Goal: Transaction & Acquisition: Purchase product/service

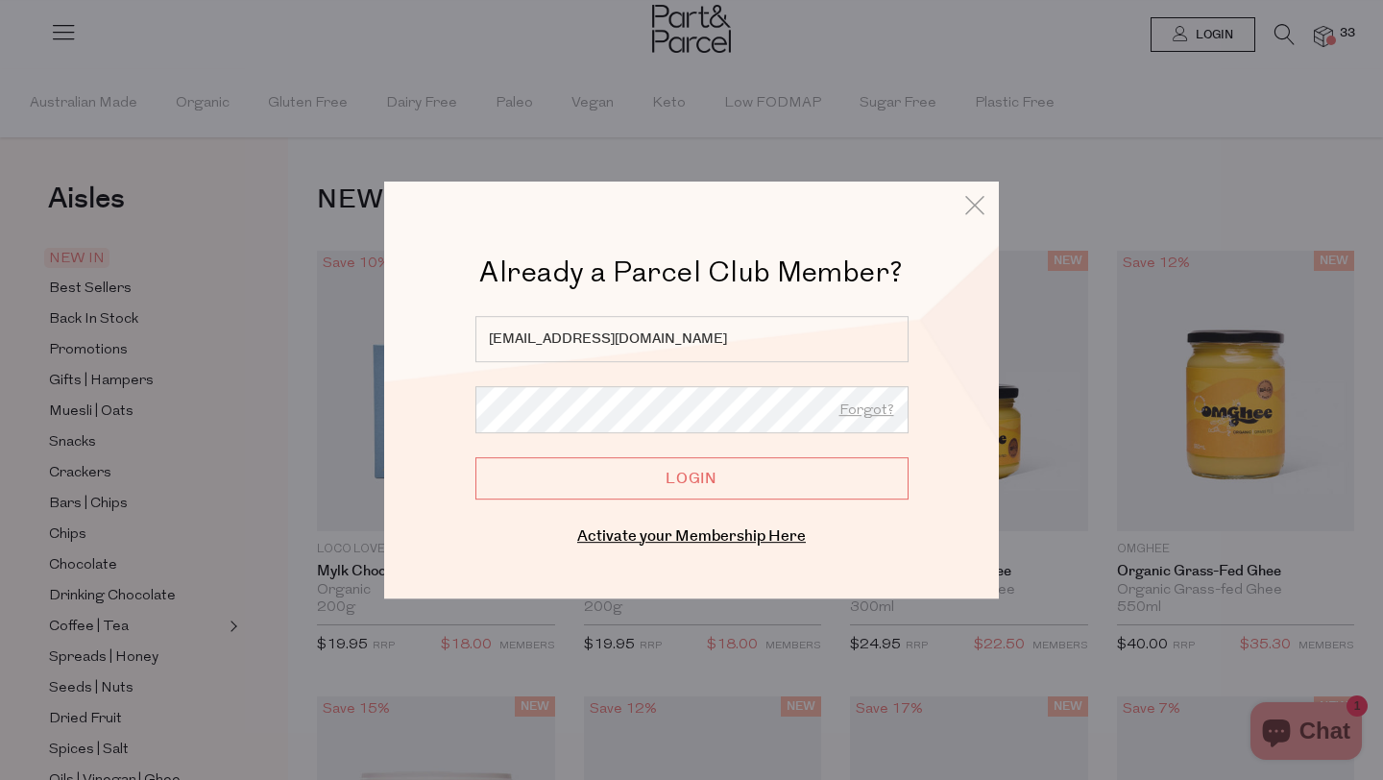
click at [731, 482] on input "Login" at bounding box center [691, 478] width 433 height 42
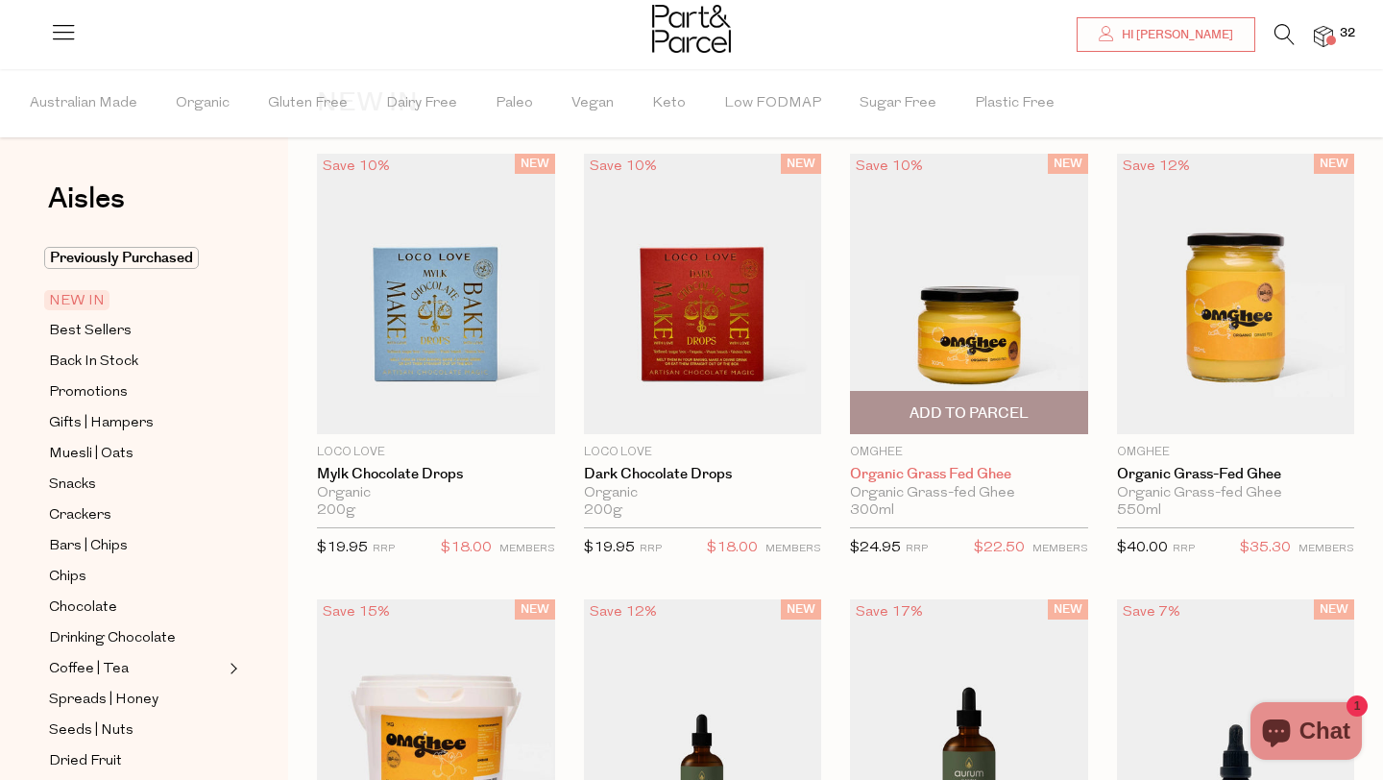
scroll to position [91, 0]
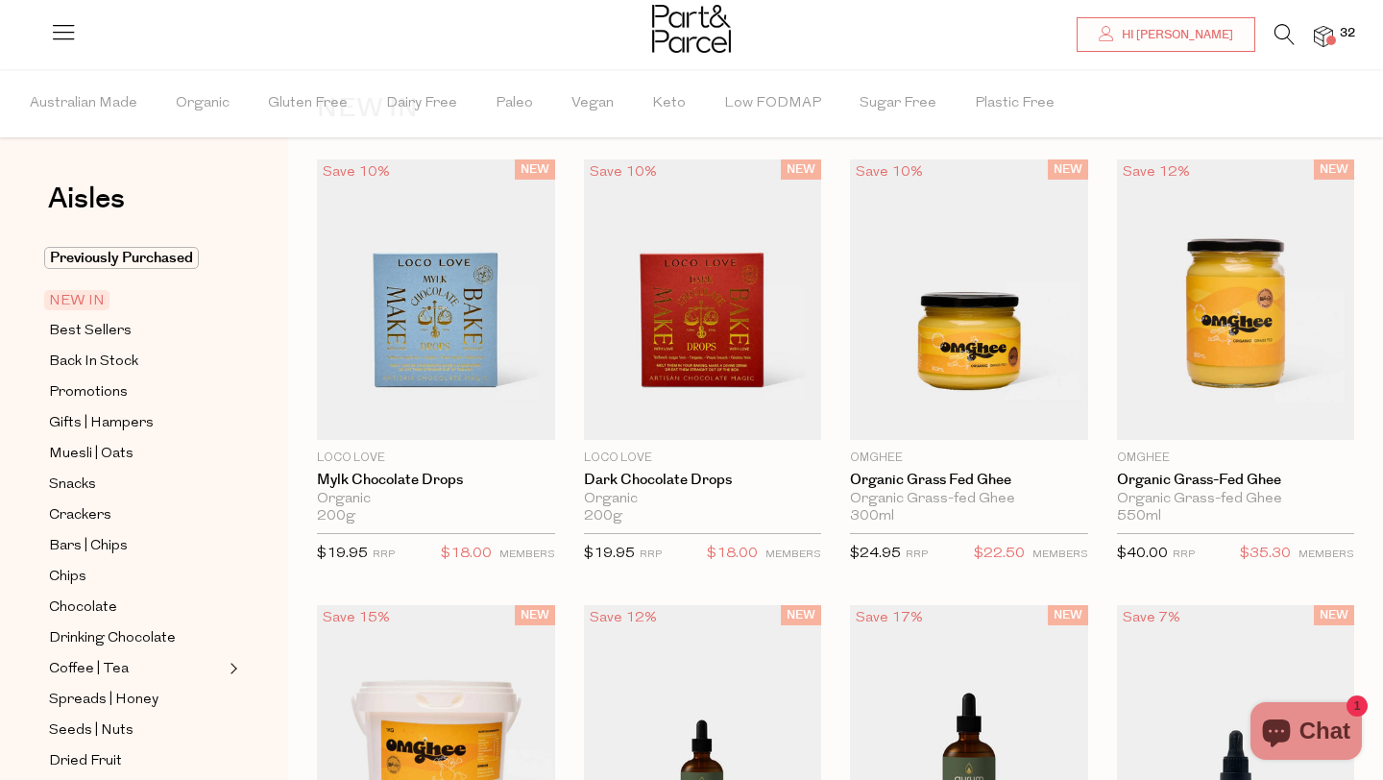
click at [1326, 34] on img at bounding box center [1323, 37] width 19 height 22
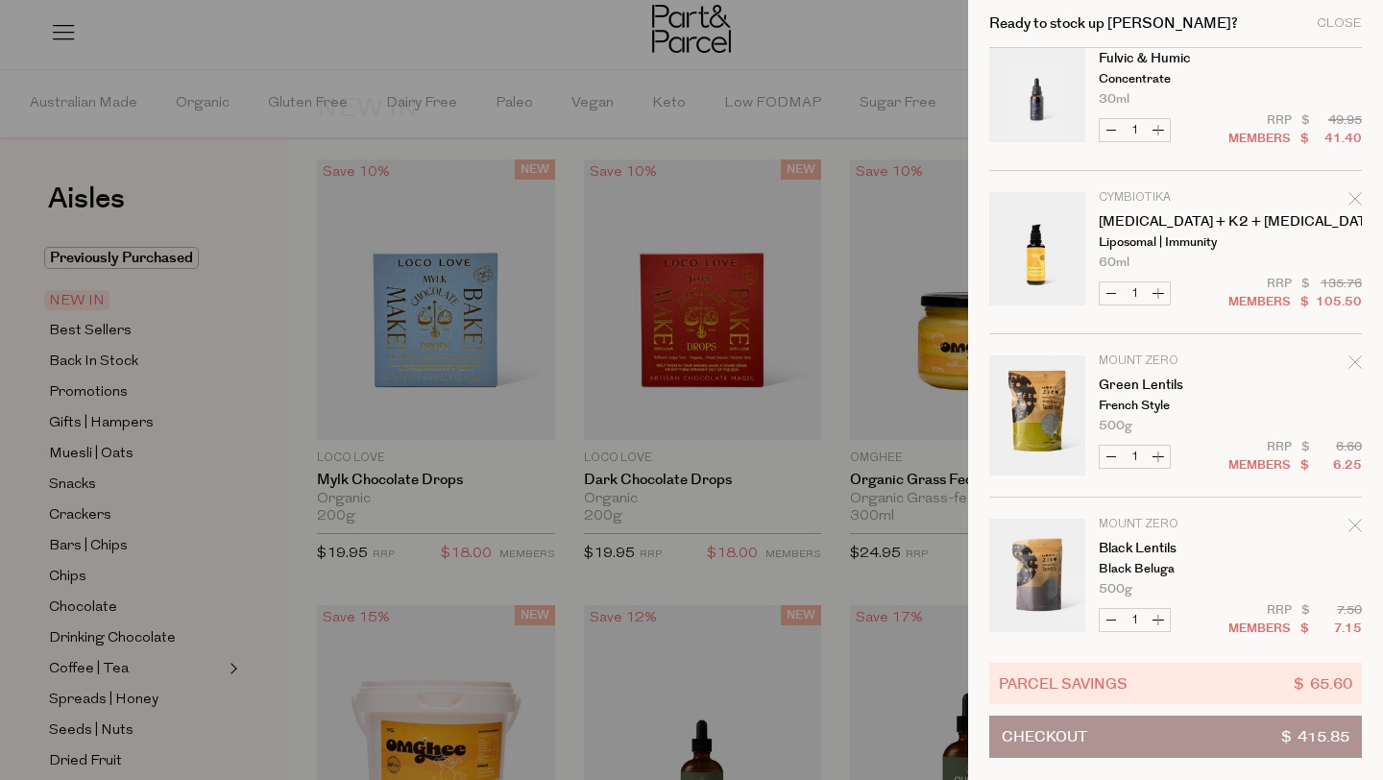
scroll to position [0, 0]
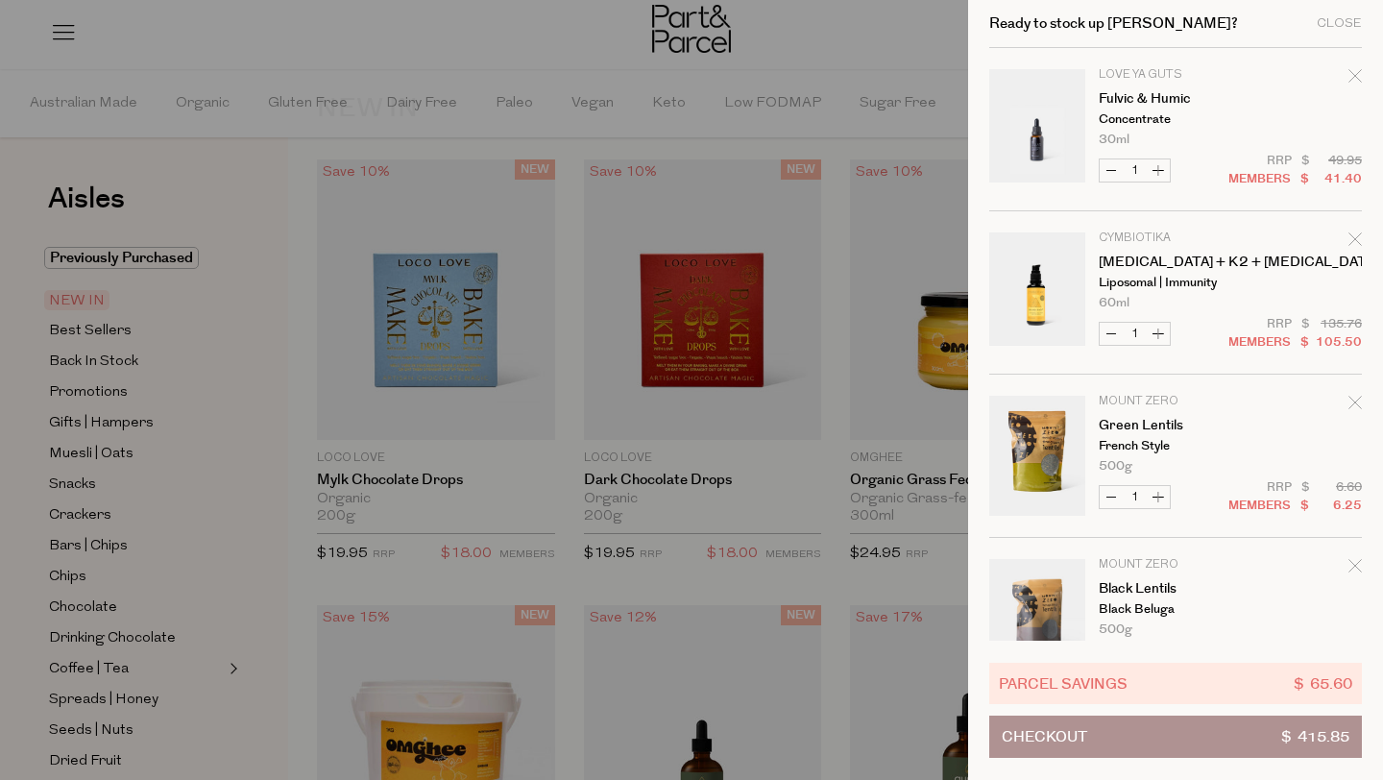
click at [1356, 74] on icon "Remove Fulvic & Humic" at bounding box center [1355, 75] width 13 height 13
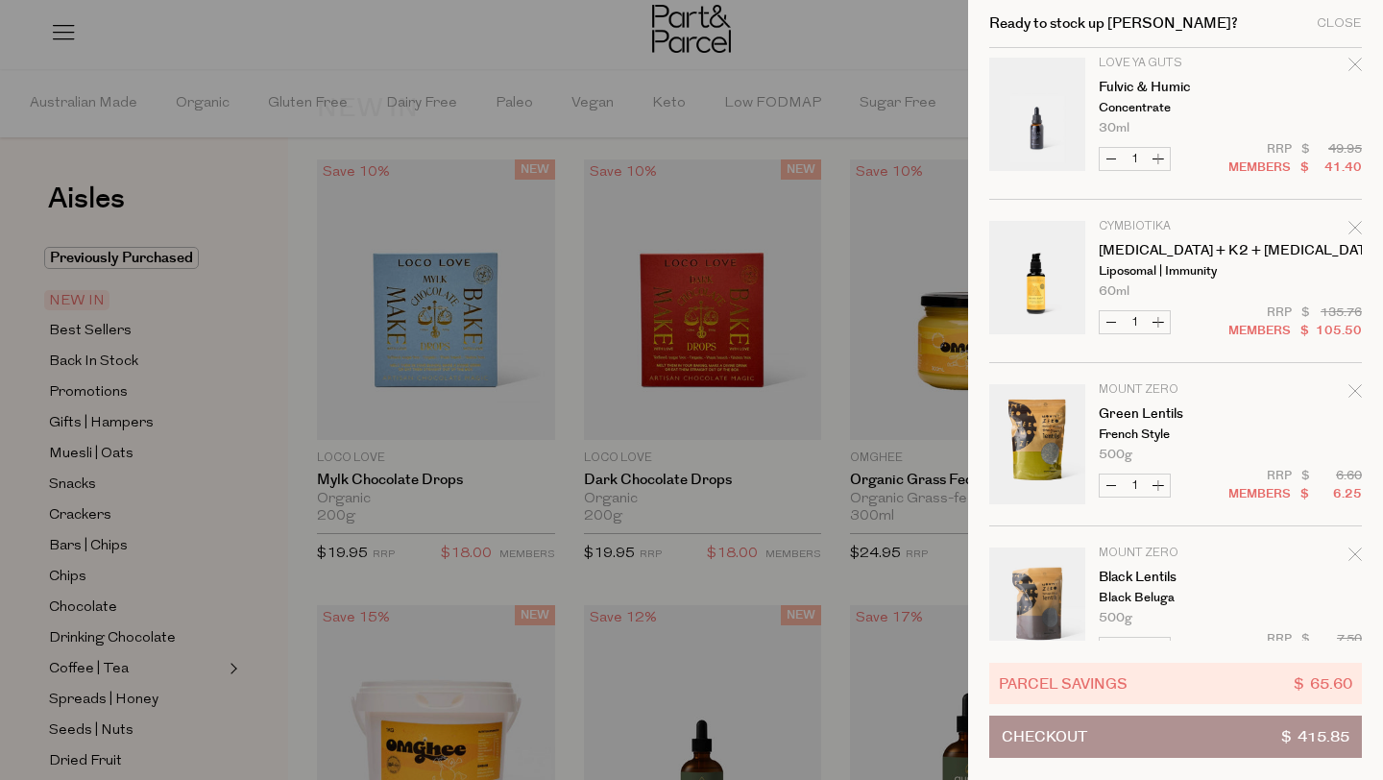
scroll to position [3, 0]
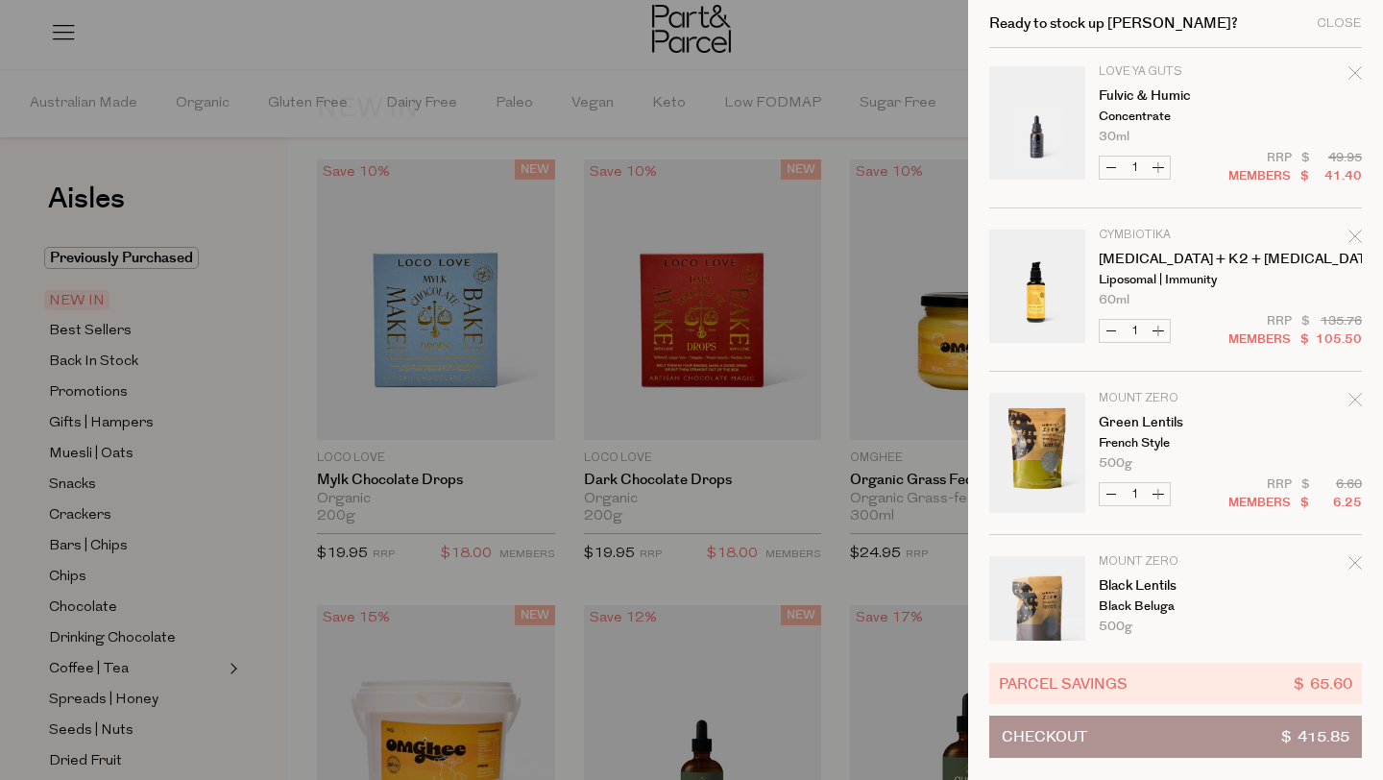
click at [1358, 70] on icon "Remove Fulvic & Humic" at bounding box center [1355, 72] width 13 height 13
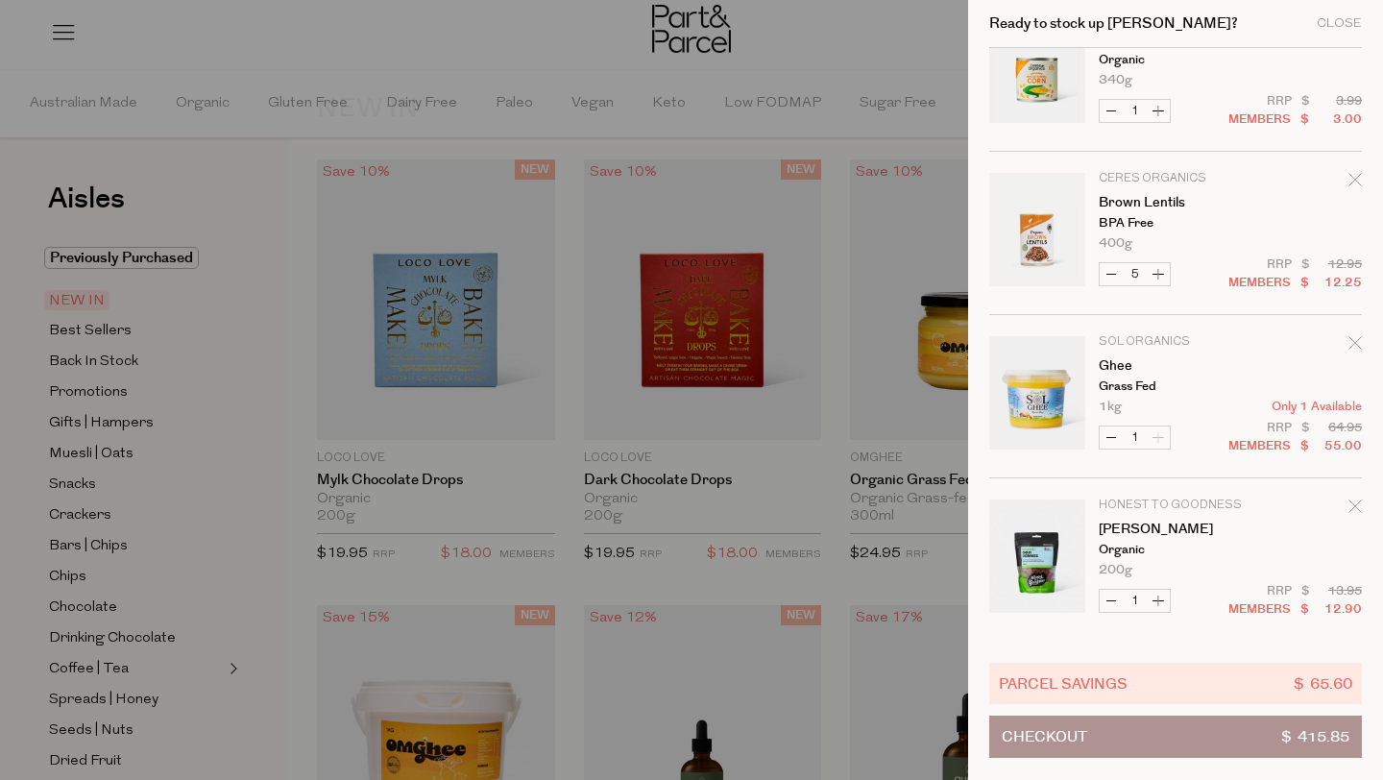
scroll to position [718, 0]
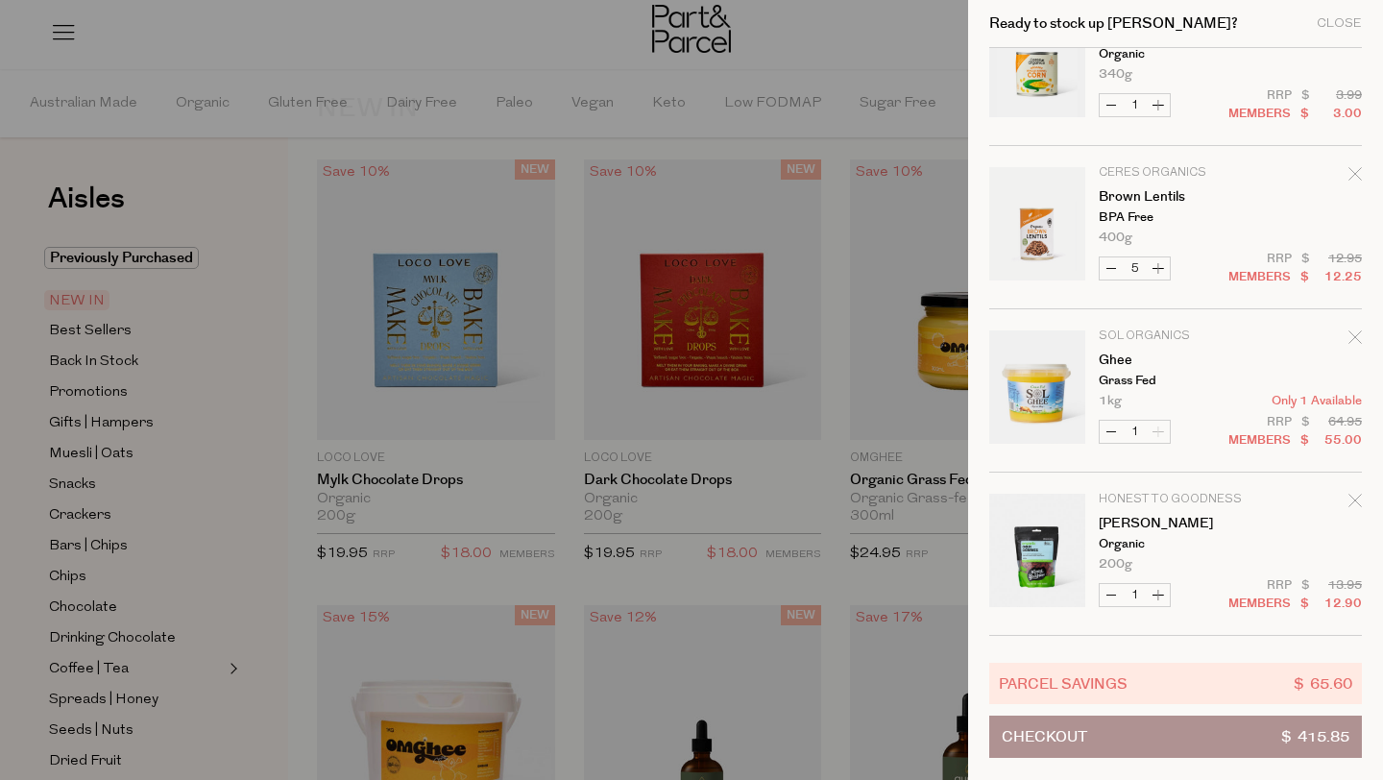
click at [872, 9] on div at bounding box center [691, 390] width 1383 height 780
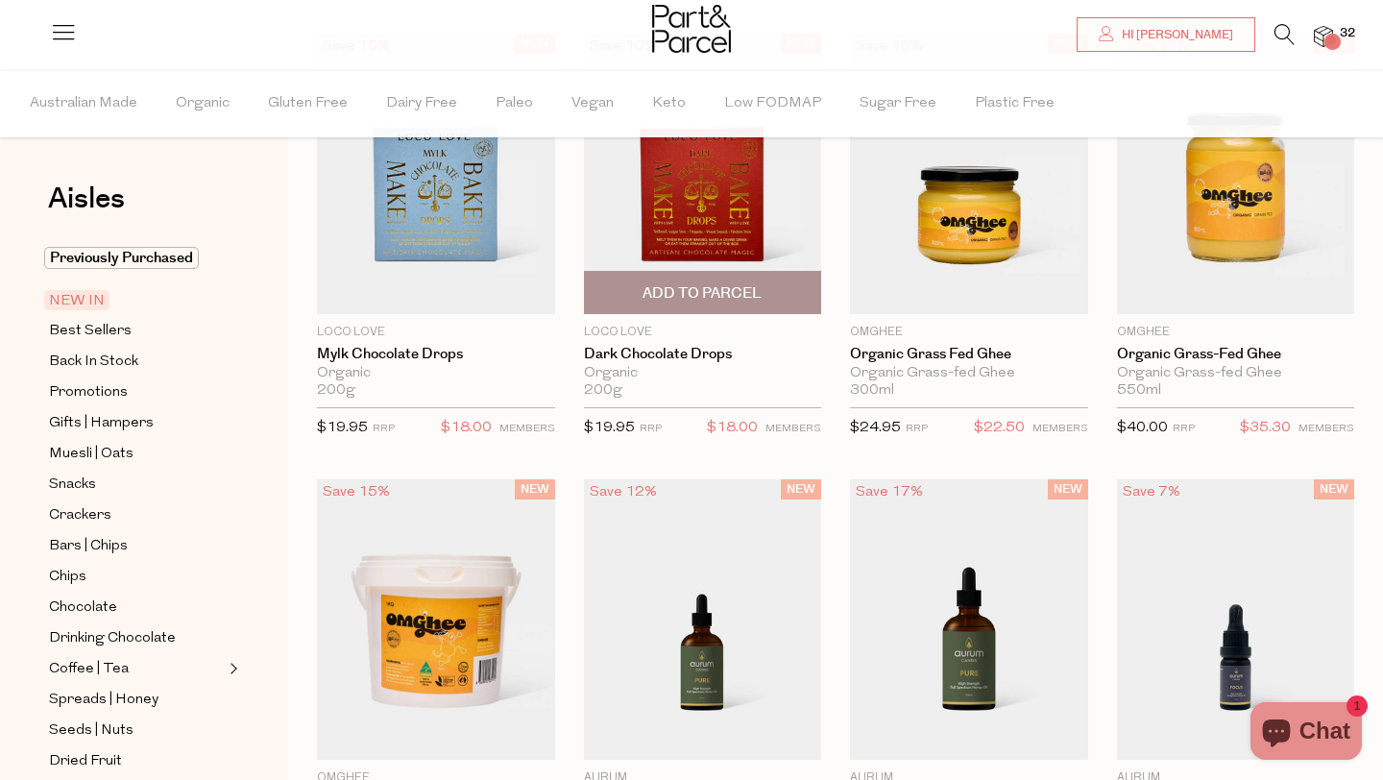
scroll to position [129, 0]
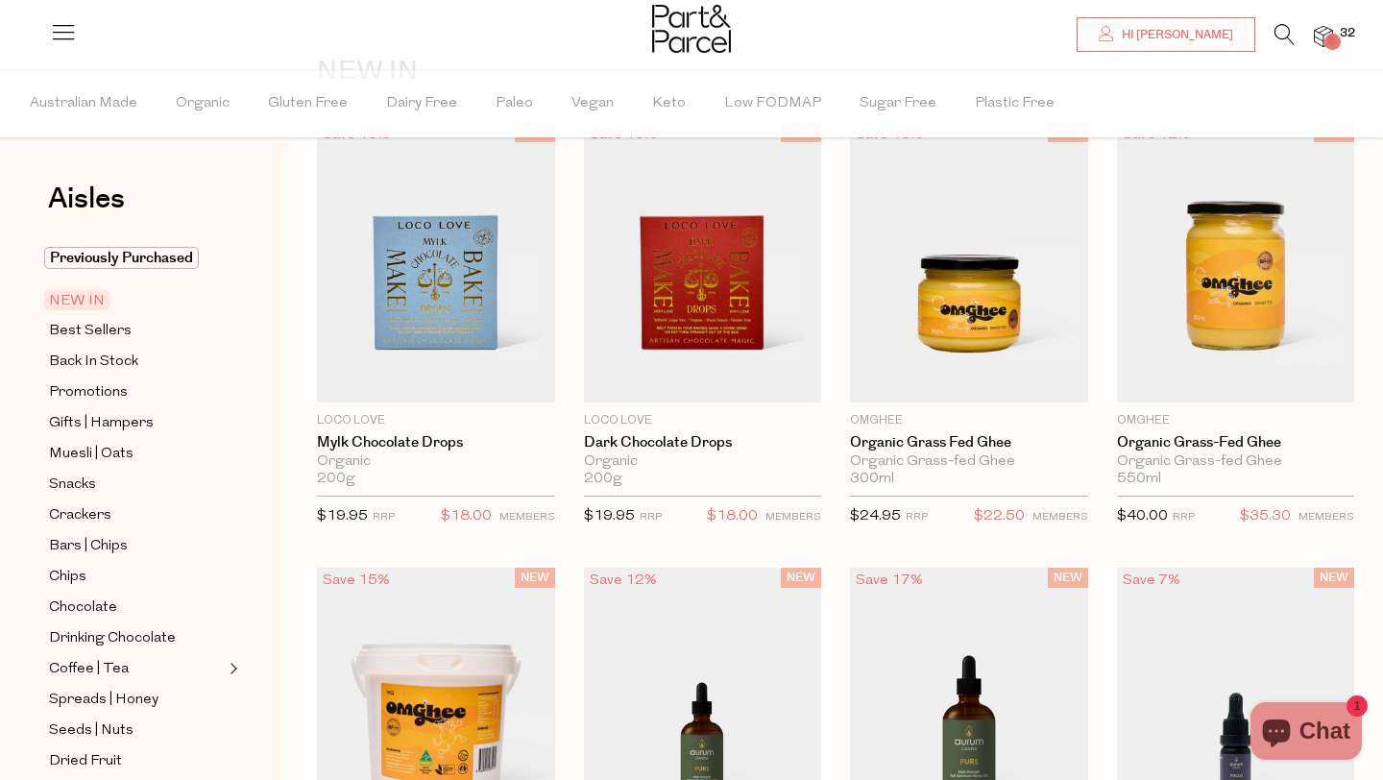
click at [1325, 38] on link "32" at bounding box center [1323, 36] width 19 height 20
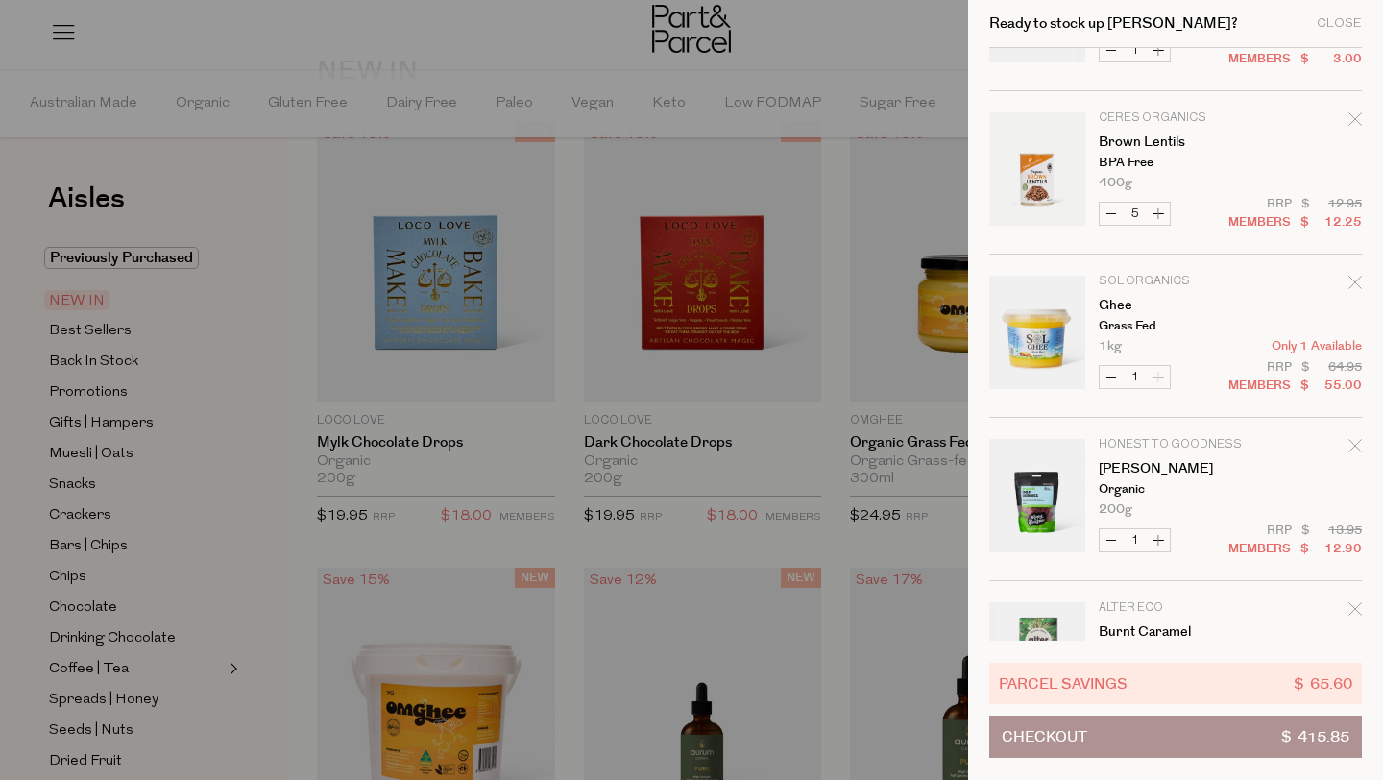
scroll to position [765, 0]
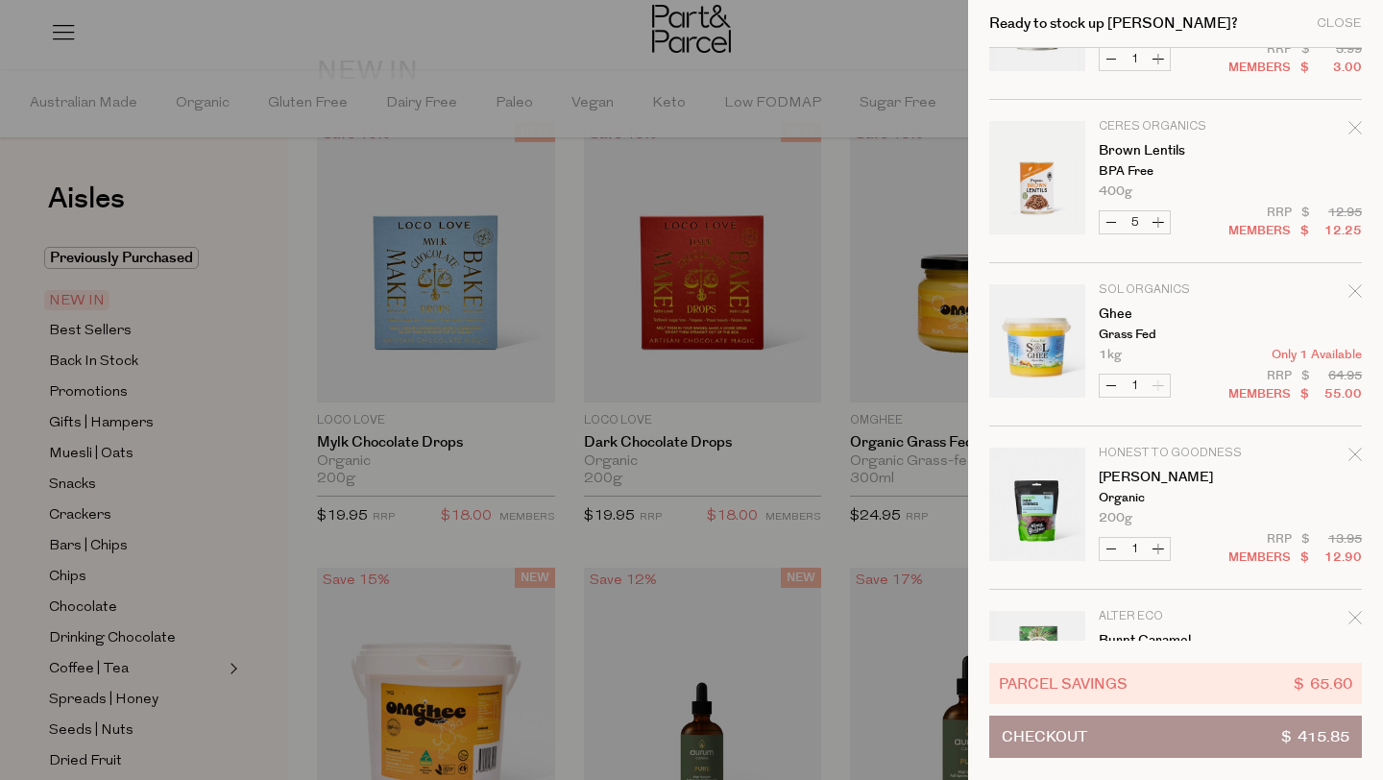
click at [1353, 287] on icon "Remove Ghee" at bounding box center [1355, 290] width 13 height 13
click at [1330, 27] on div "Close" at bounding box center [1339, 23] width 45 height 12
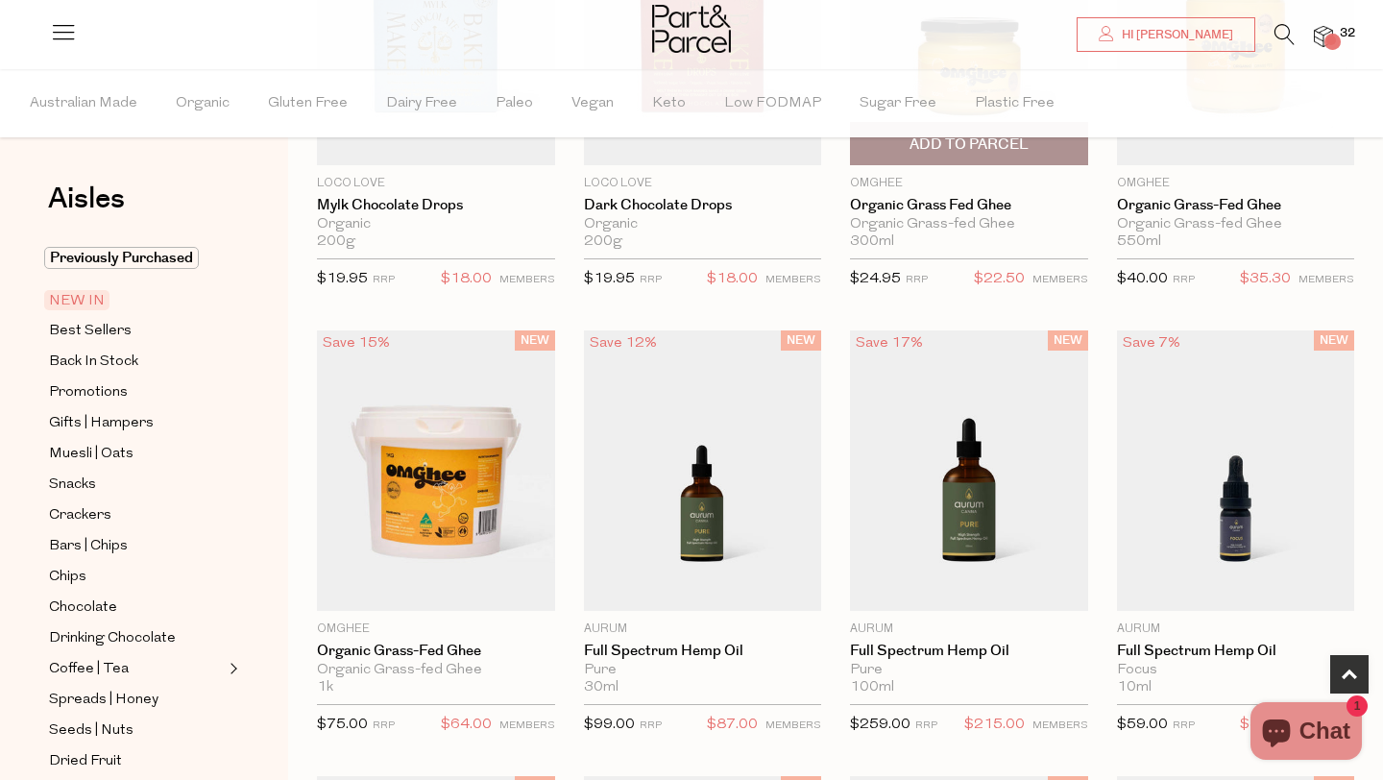
scroll to position [398, 0]
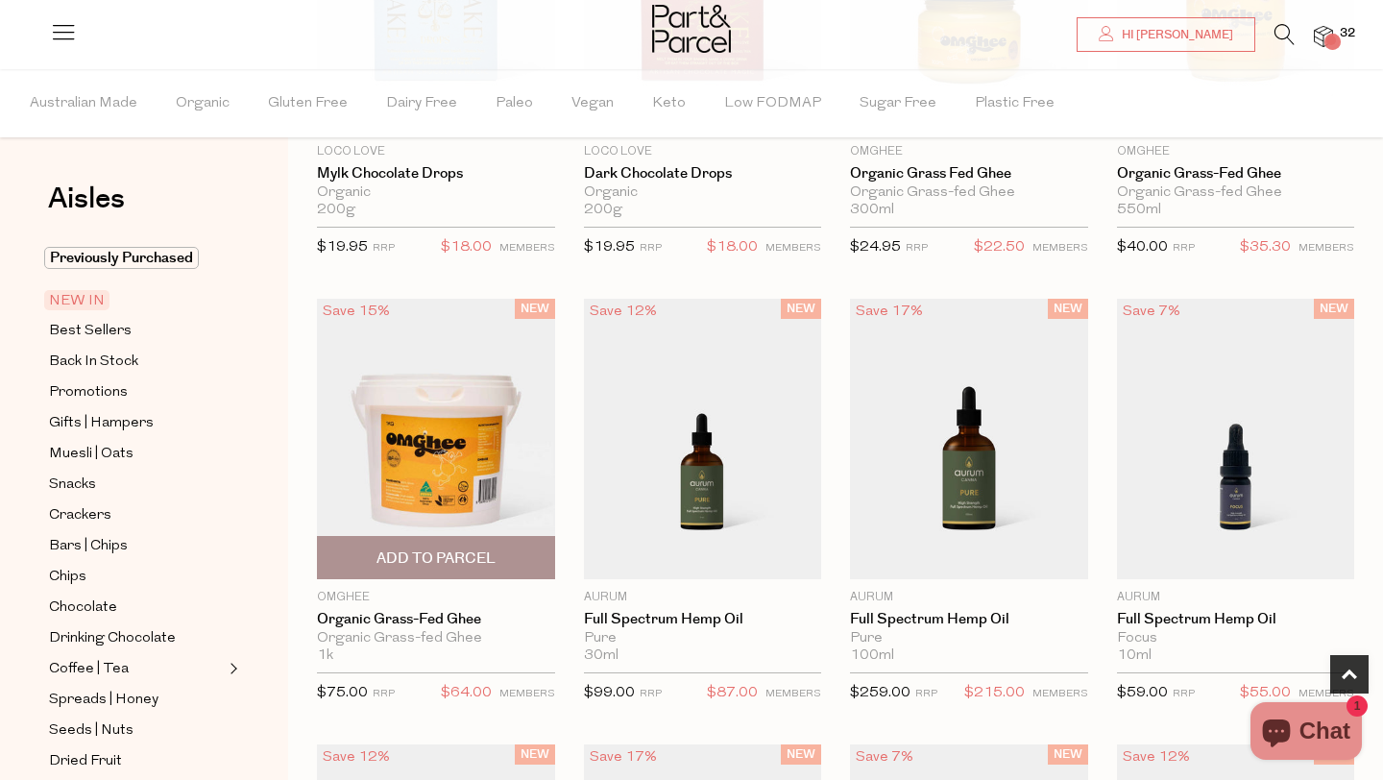
click at [456, 562] on span "Add To Parcel" at bounding box center [436, 558] width 119 height 20
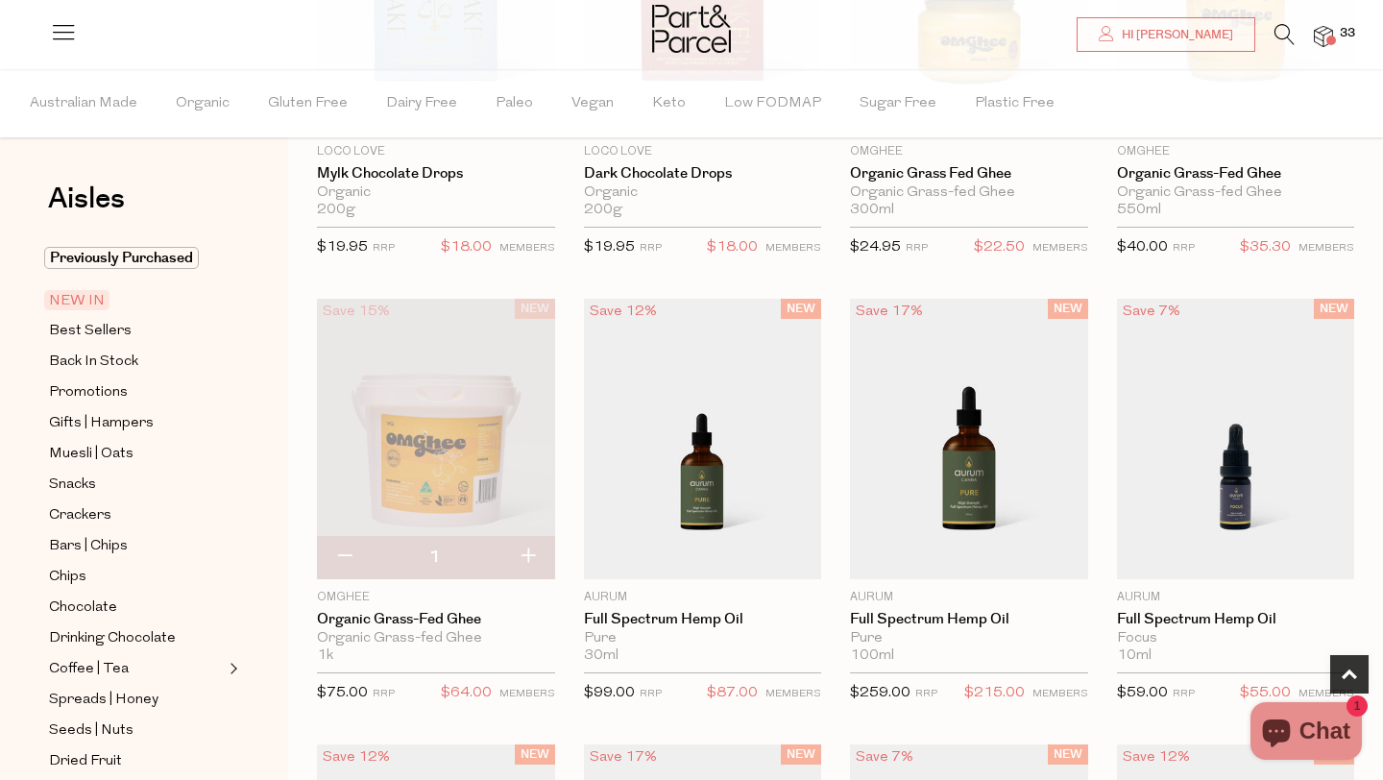
click at [1320, 35] on img at bounding box center [1323, 37] width 19 height 22
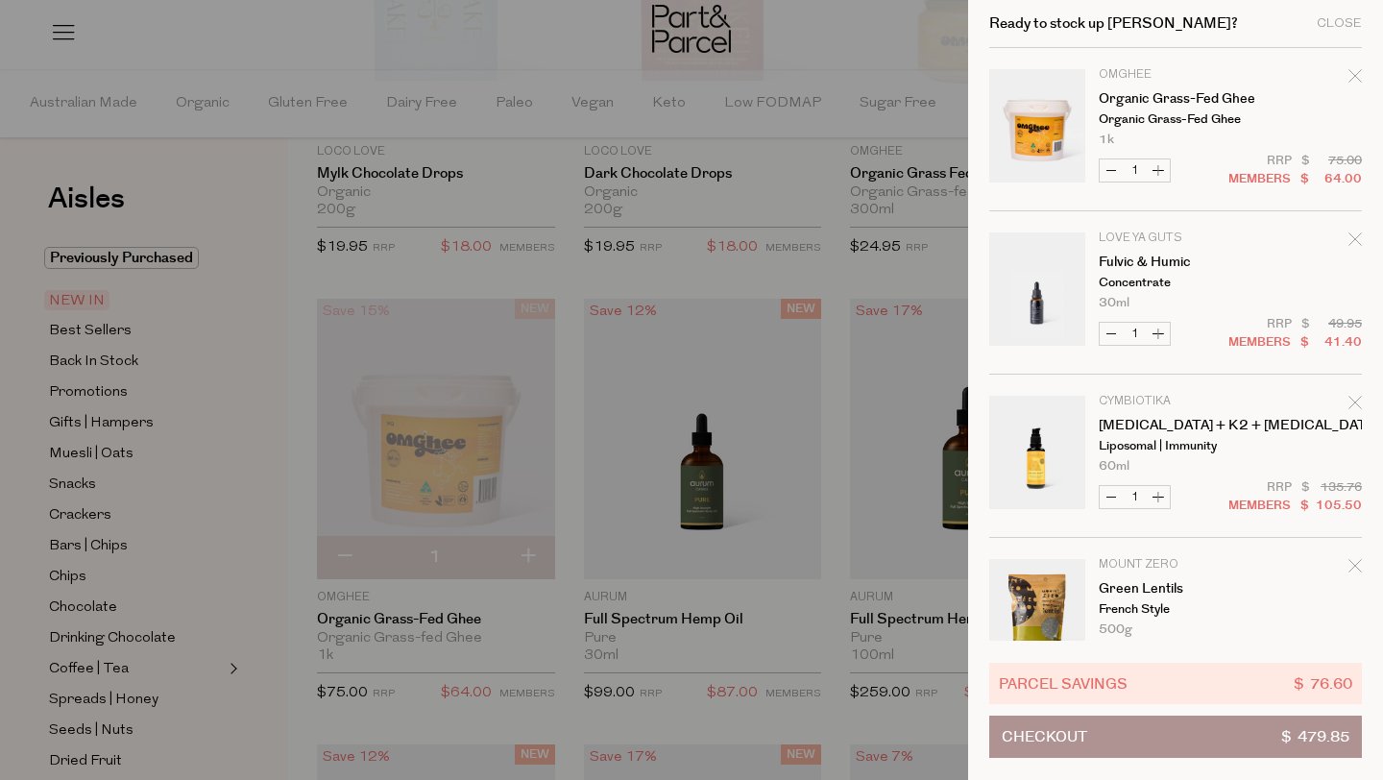
click at [1107, 334] on button "Decrease Fulvic & Humic" at bounding box center [1111, 334] width 23 height 22
type input "0"
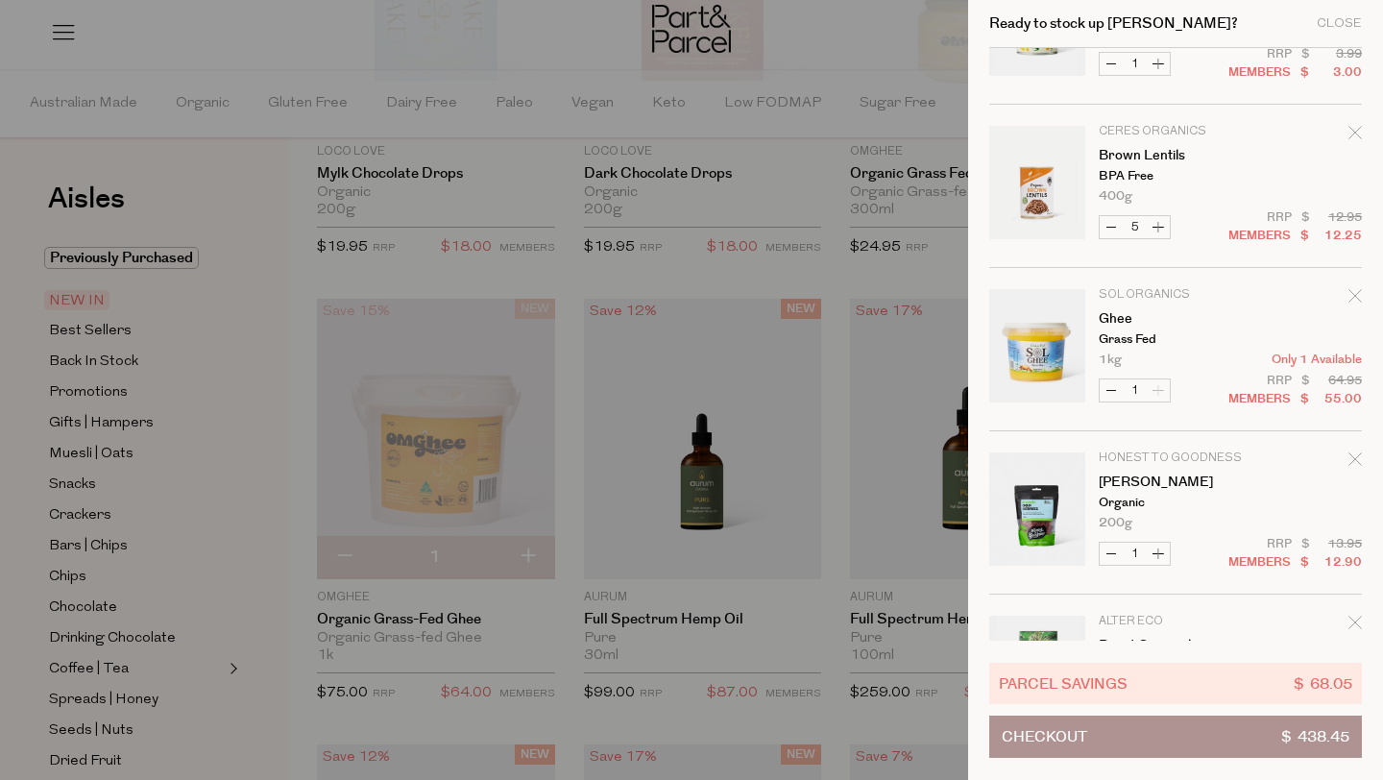
scroll to position [761, 0]
click at [1110, 389] on button "Decrease Ghee" at bounding box center [1111, 389] width 23 height 22
type input "0"
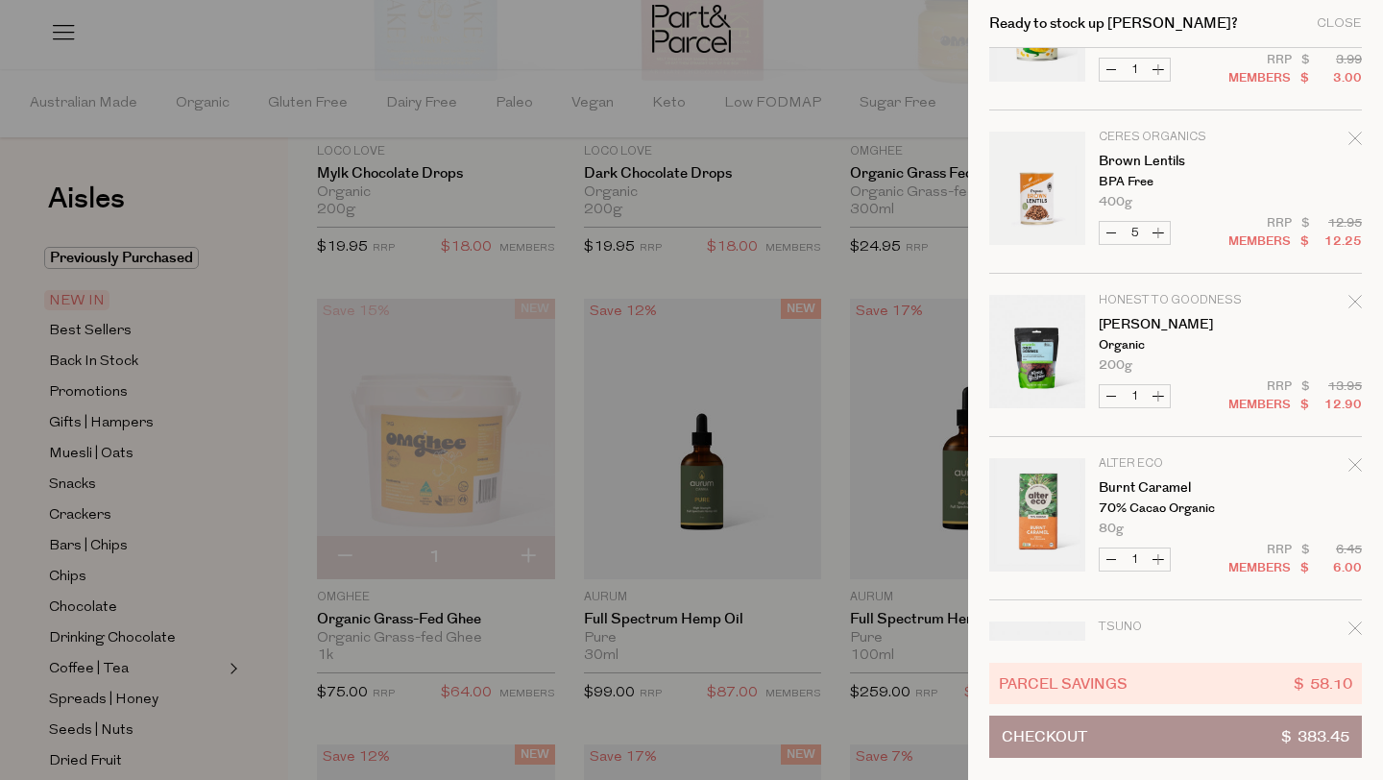
scroll to position [755, 0]
click at [1166, 229] on button "Increase Brown Lentils" at bounding box center [1158, 232] width 23 height 22
type input "6"
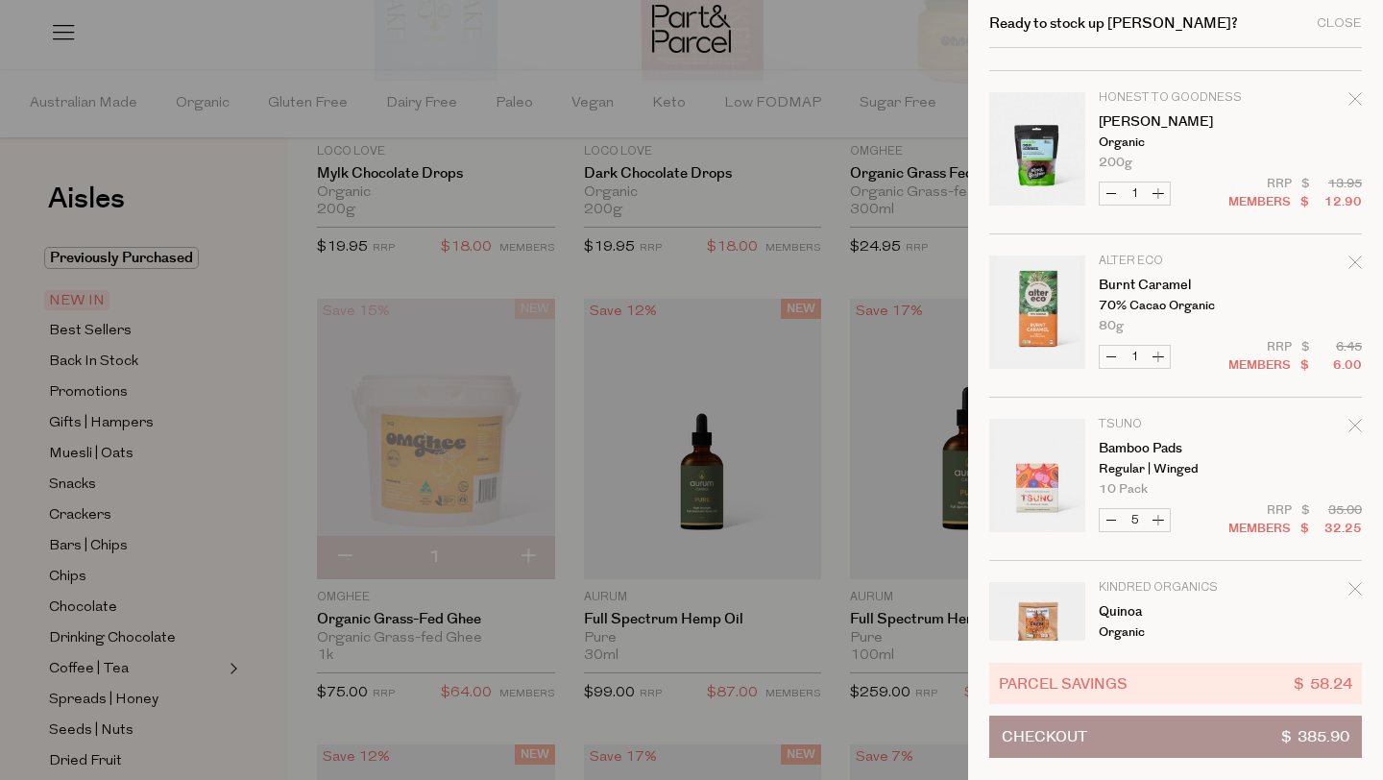
scroll to position [961, 0]
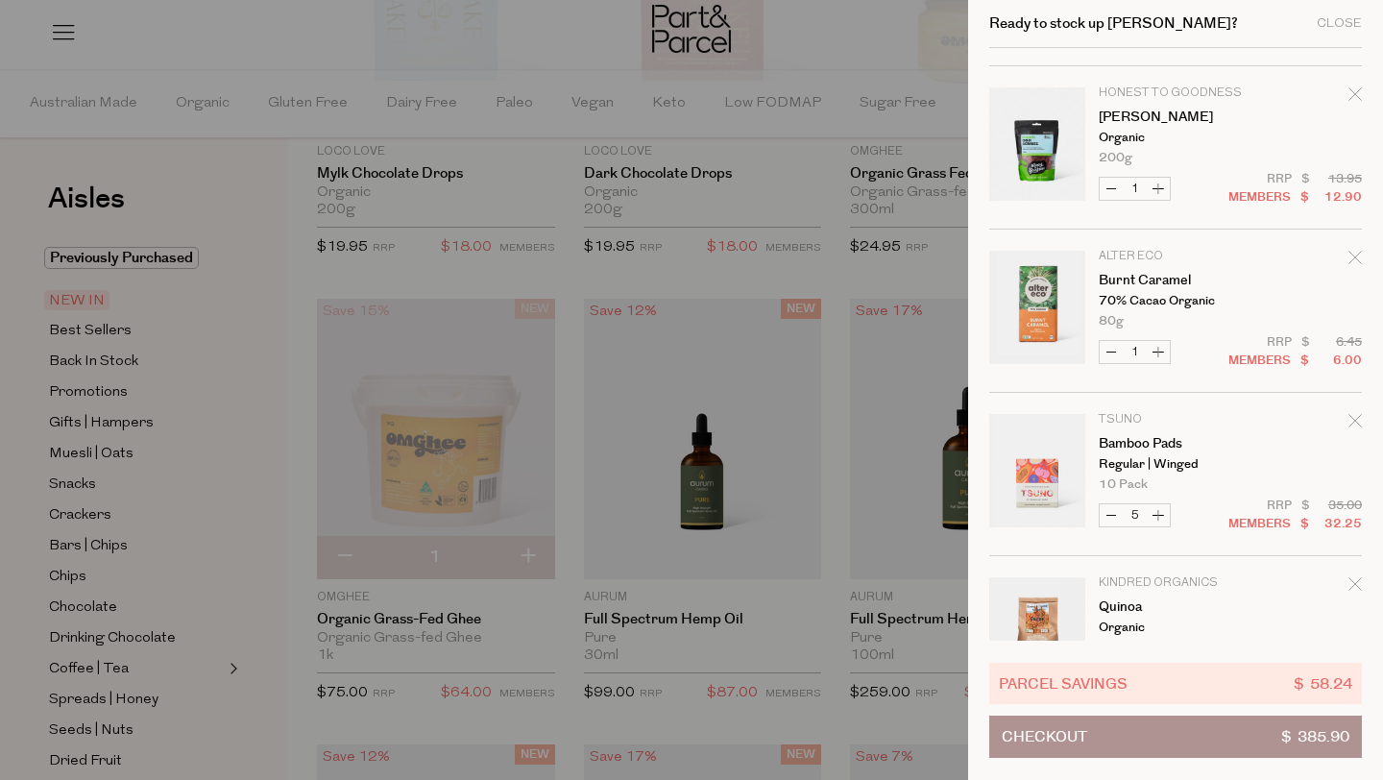
click at [1352, 254] on icon "Remove Burnt Caramel" at bounding box center [1355, 257] width 13 height 13
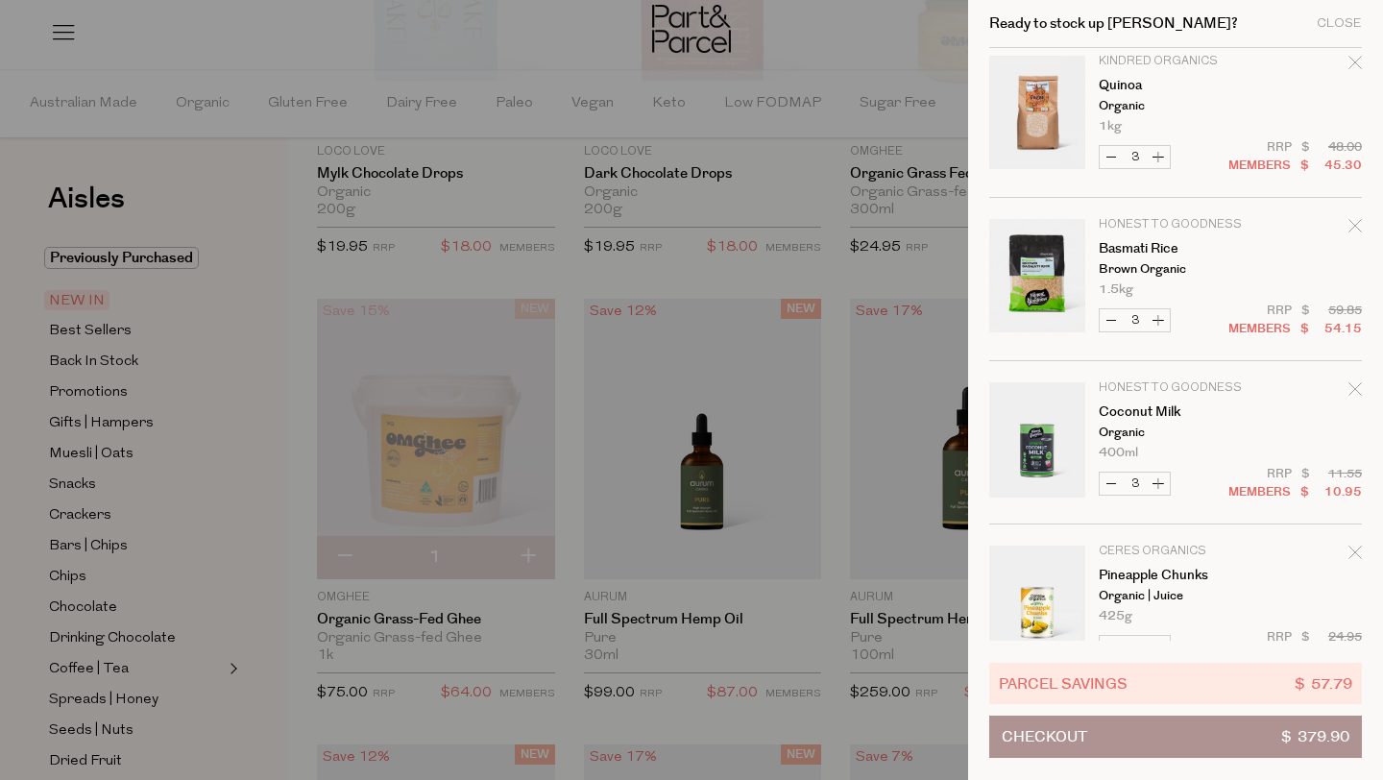
scroll to position [1367, 0]
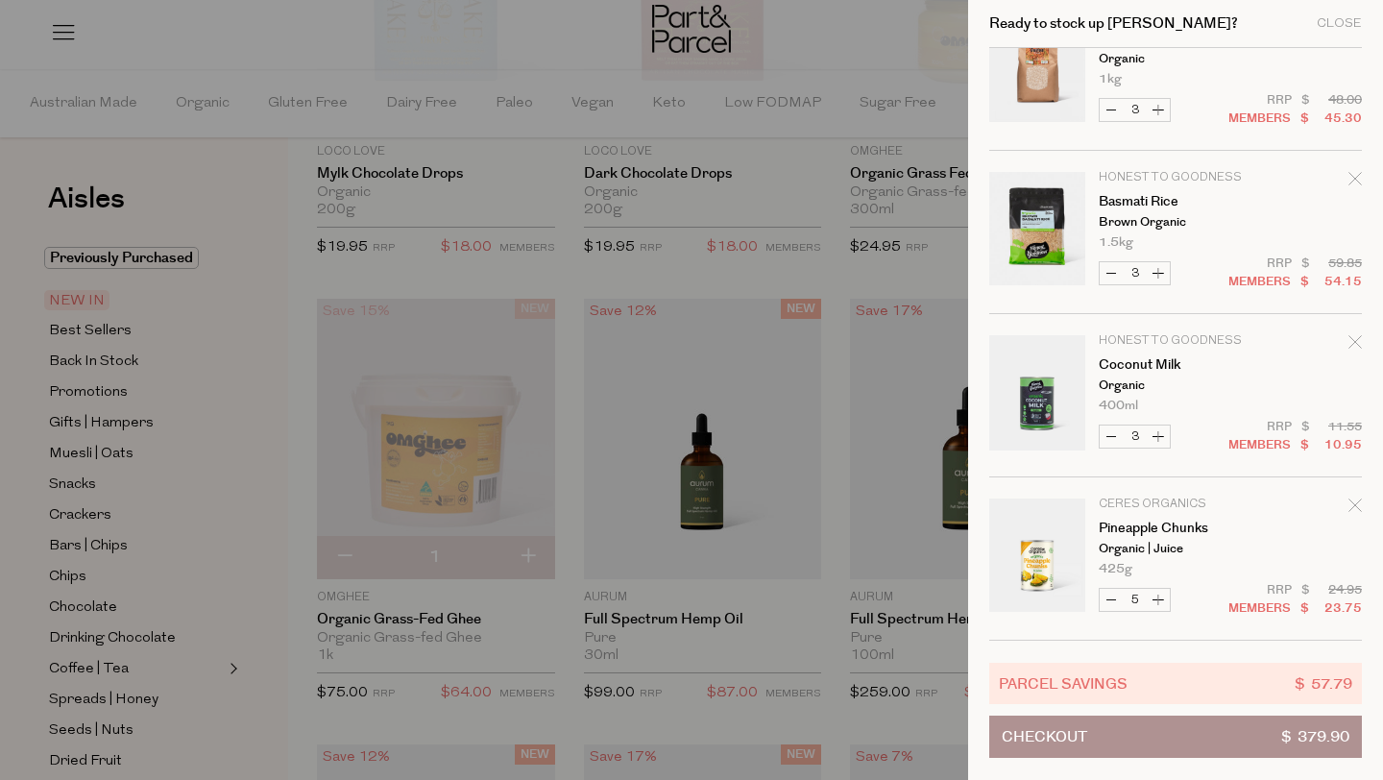
click at [1159, 601] on button "Increase Pineapple Chunks" at bounding box center [1158, 600] width 23 height 22
type input "6"
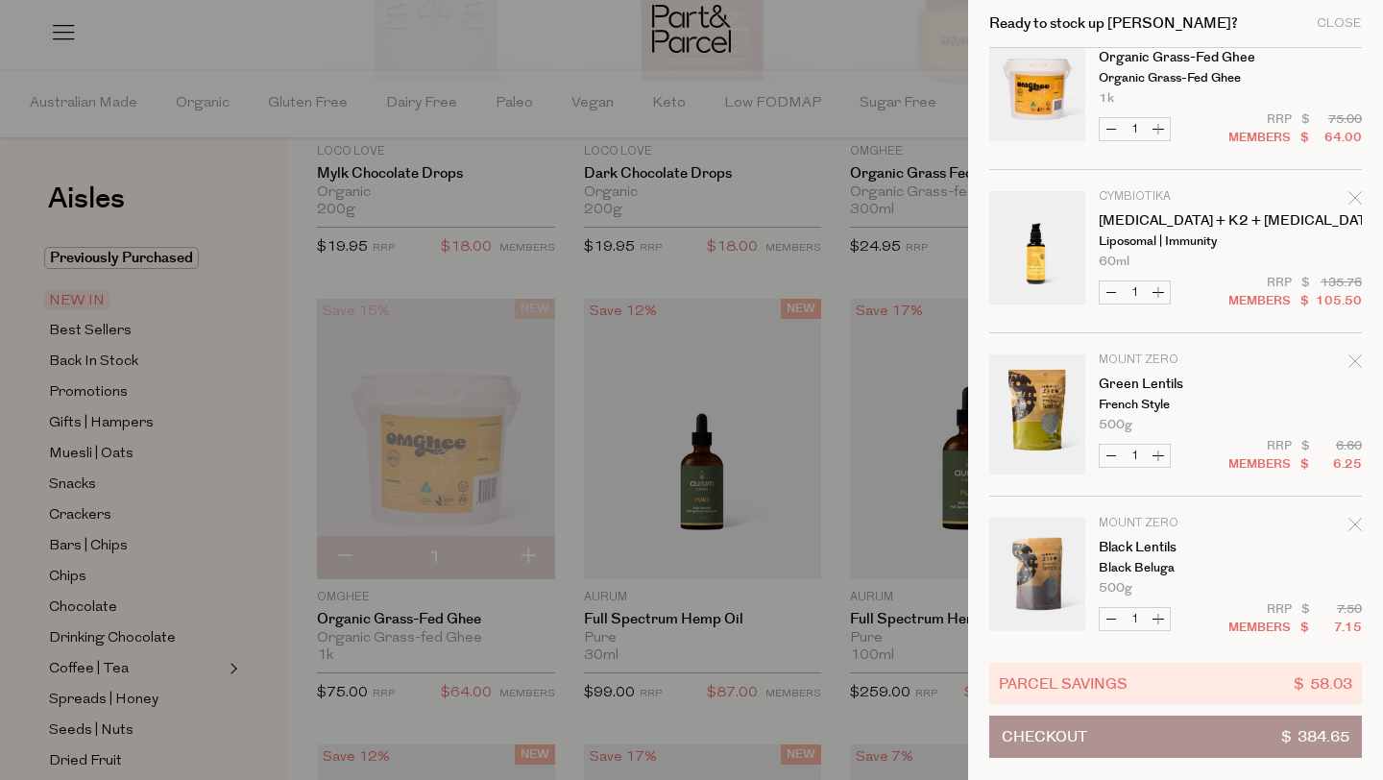
scroll to position [0, 0]
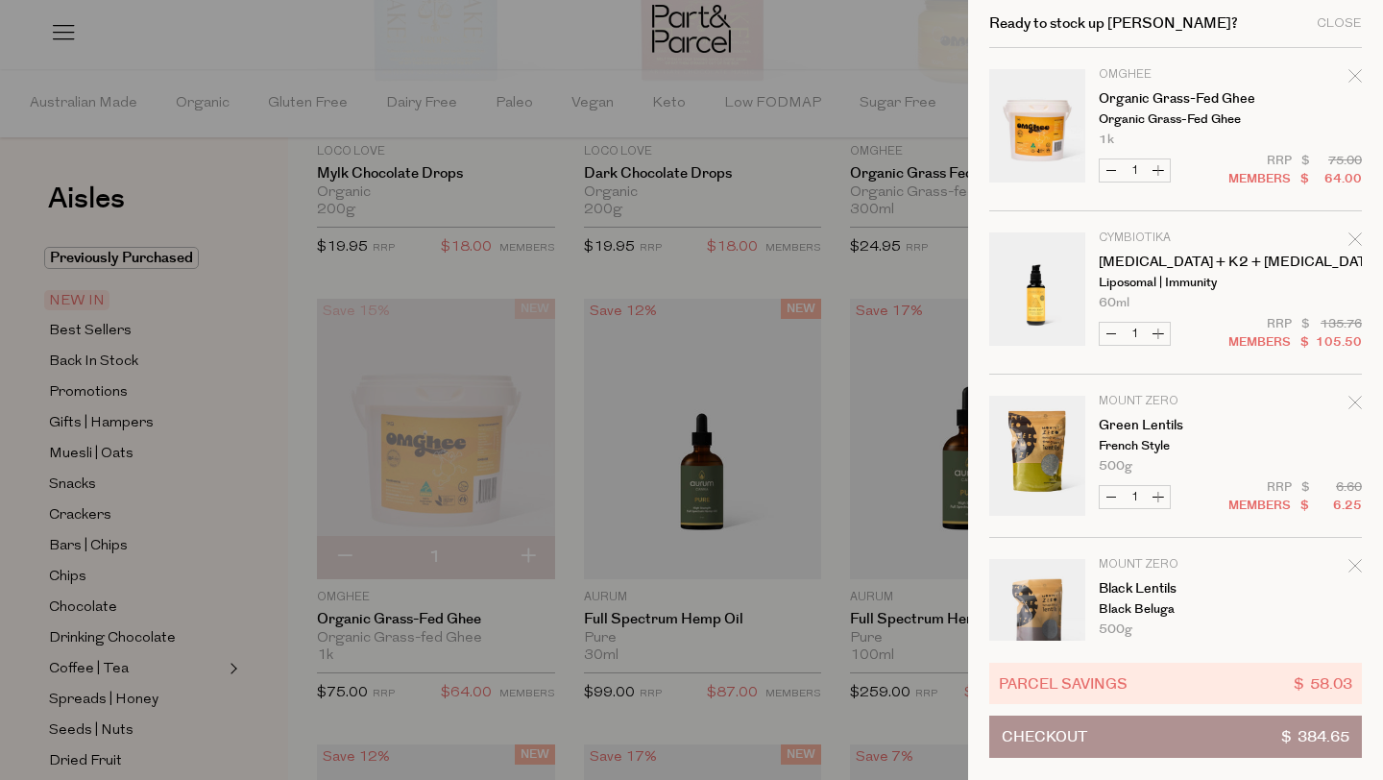
click at [1351, 237] on icon "Remove Vitamin D3 + K2 + CoQ10" at bounding box center [1355, 238] width 13 height 13
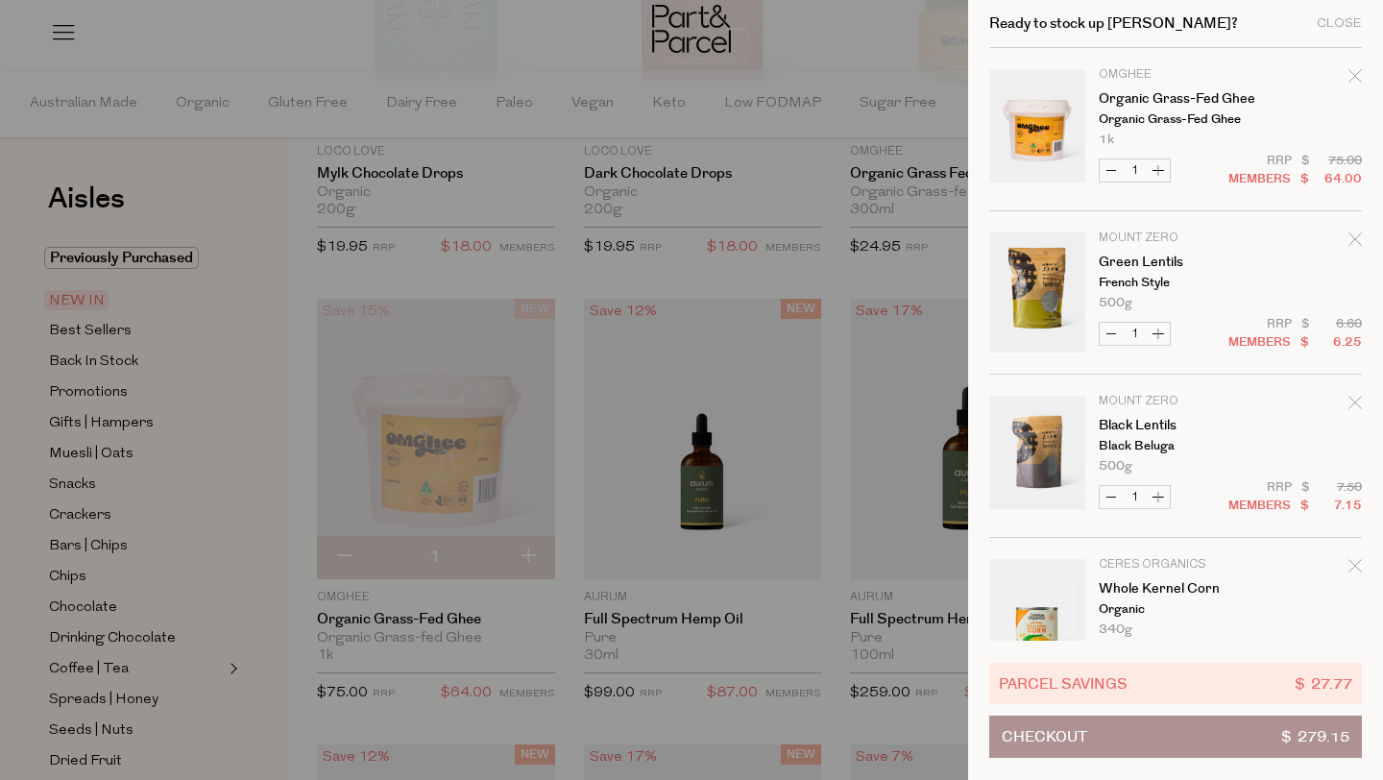
click at [1350, 72] on icon "Remove Organic Grass-fed Ghee" at bounding box center [1355, 75] width 13 height 13
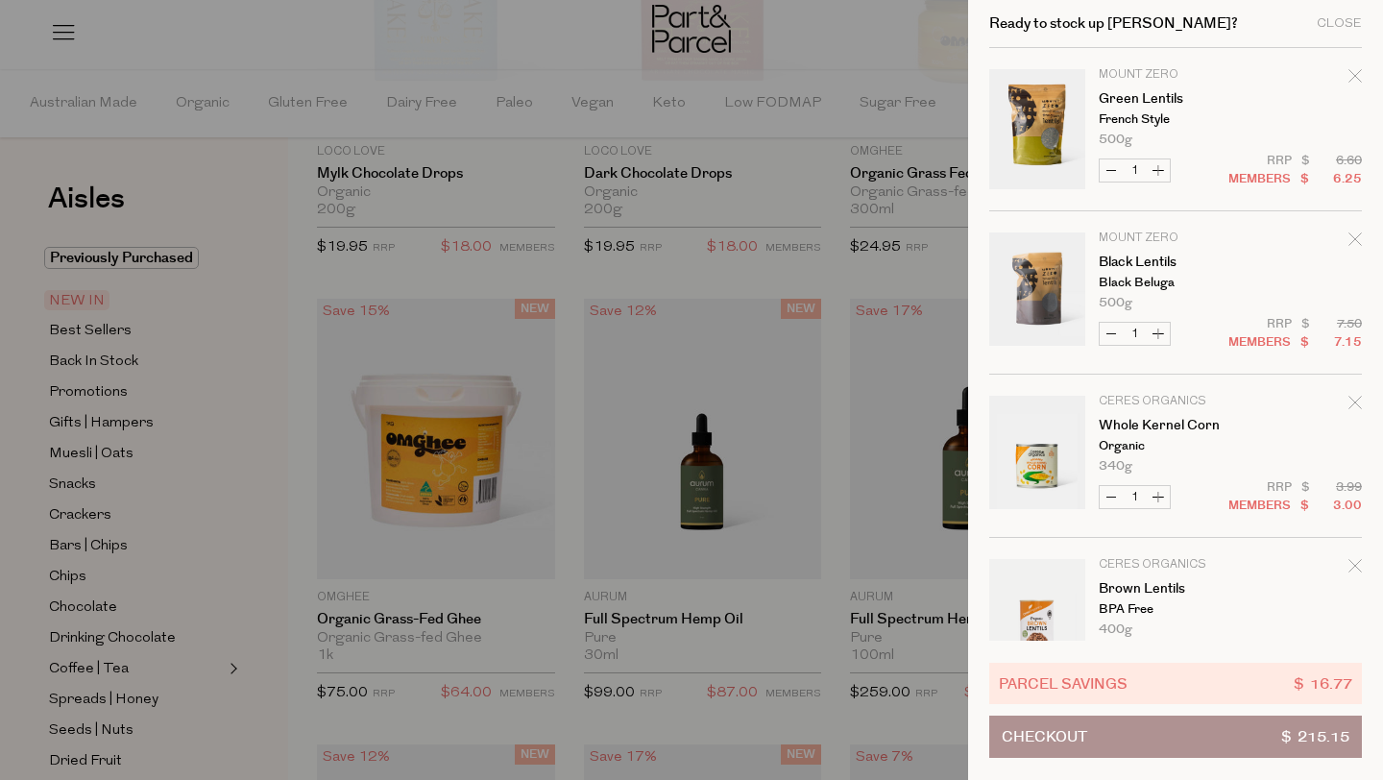
click at [830, 301] on div at bounding box center [691, 390] width 1383 height 780
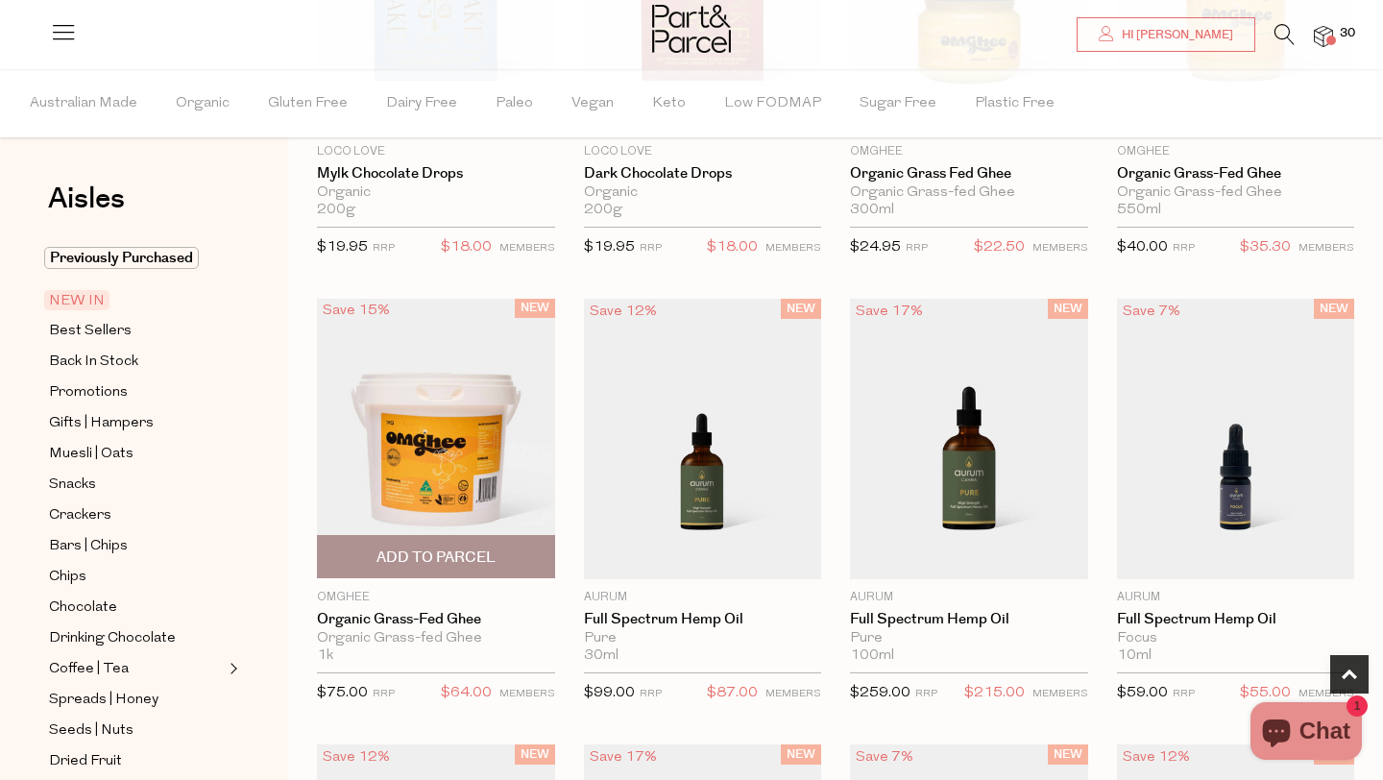
scroll to position [1, 0]
click at [438, 563] on span "Add to Parcel" at bounding box center [436, 557] width 119 height 20
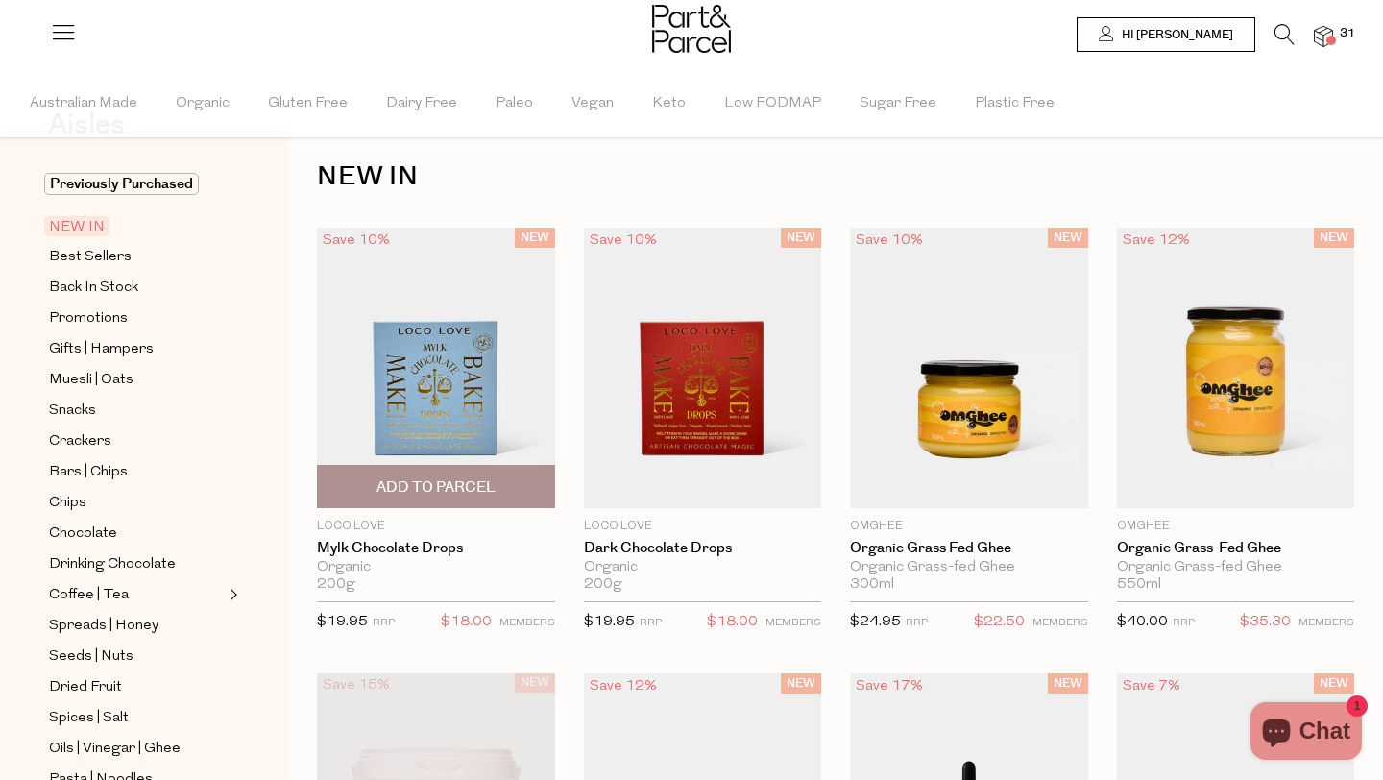
scroll to position [0, 0]
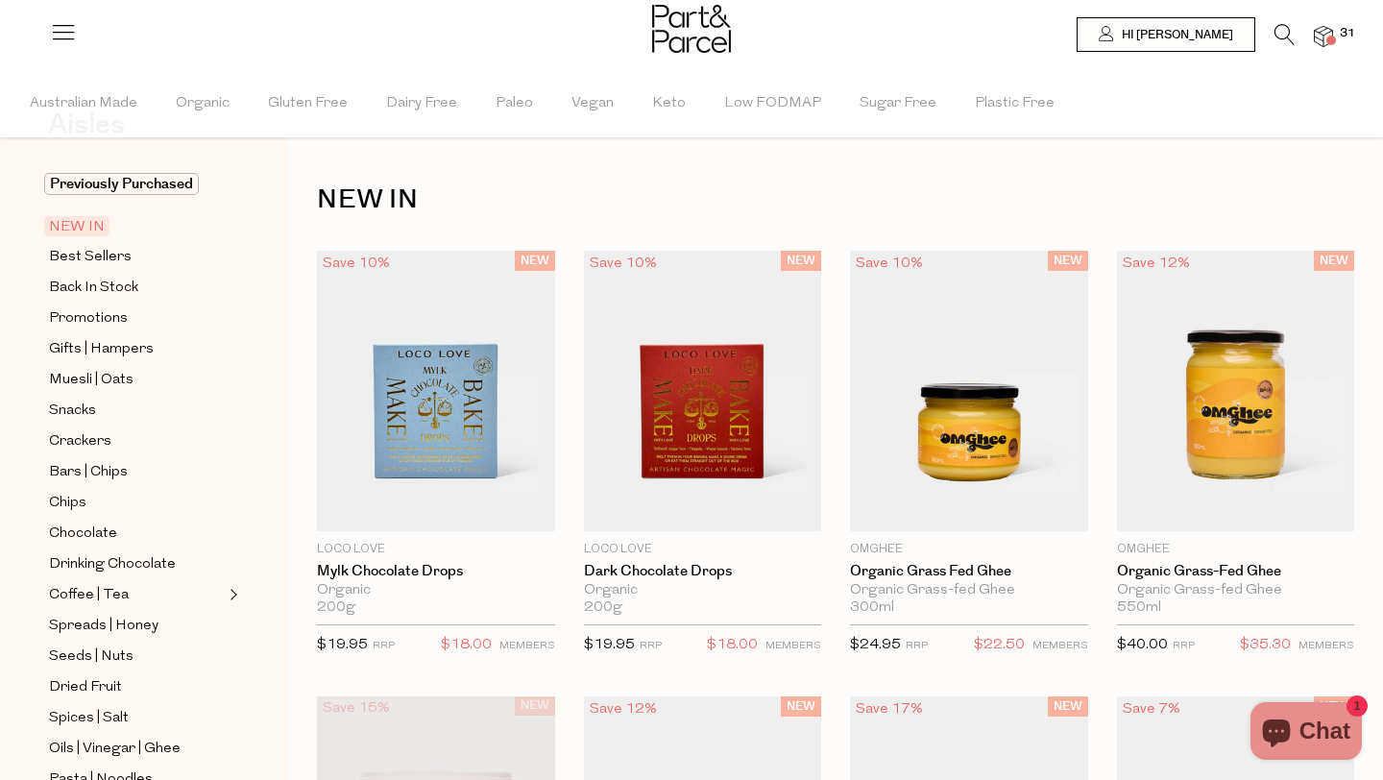
click at [1281, 28] on icon at bounding box center [1285, 34] width 20 height 21
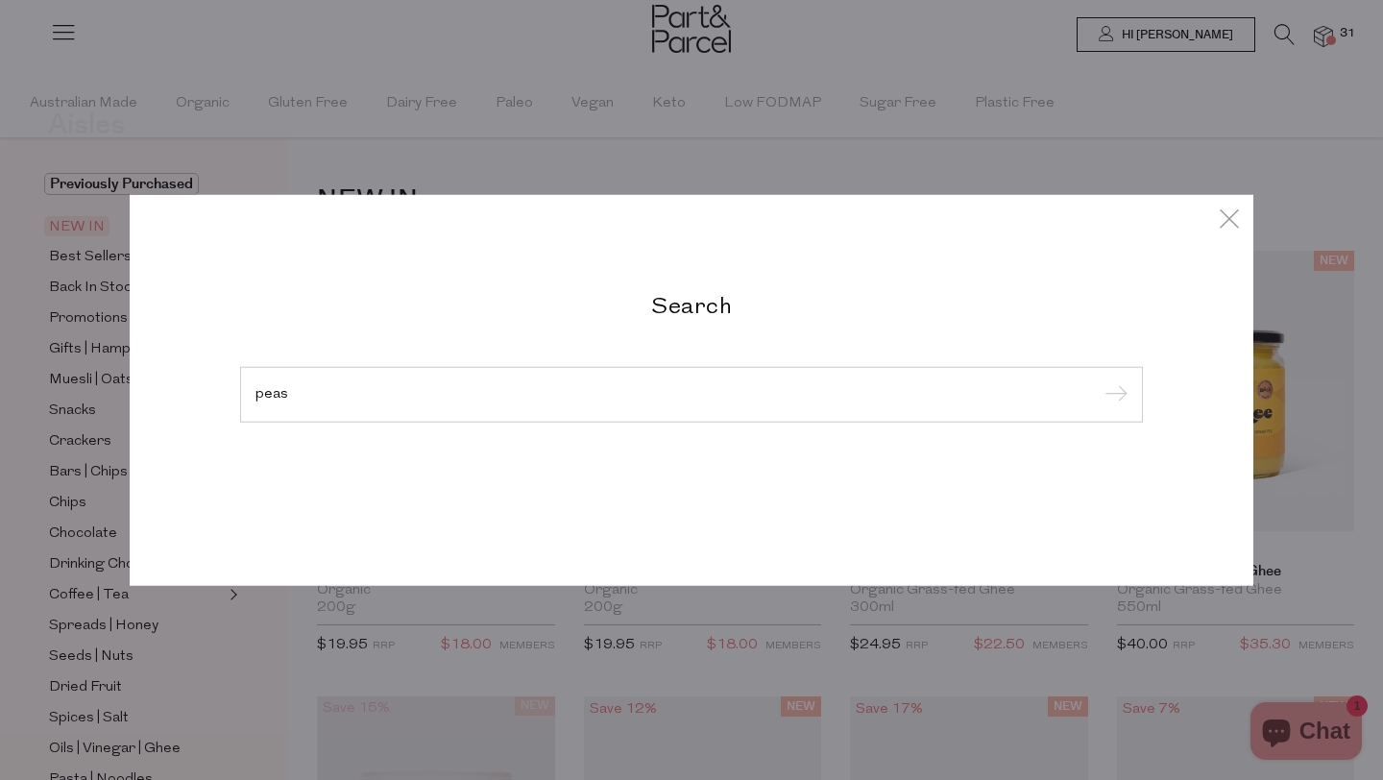
type input "peas"
click at [1099, 381] on input "submit" at bounding box center [1113, 395] width 29 height 29
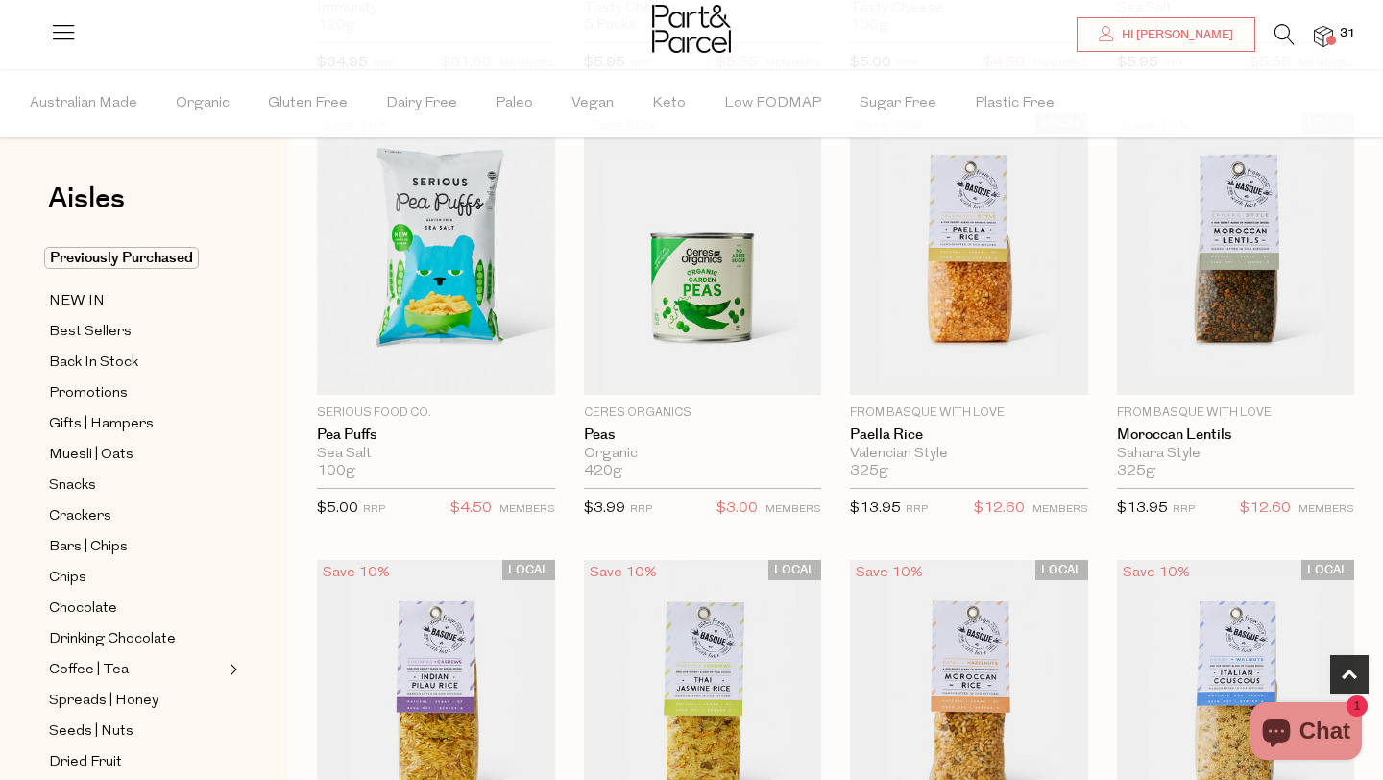
scroll to position [571, 0]
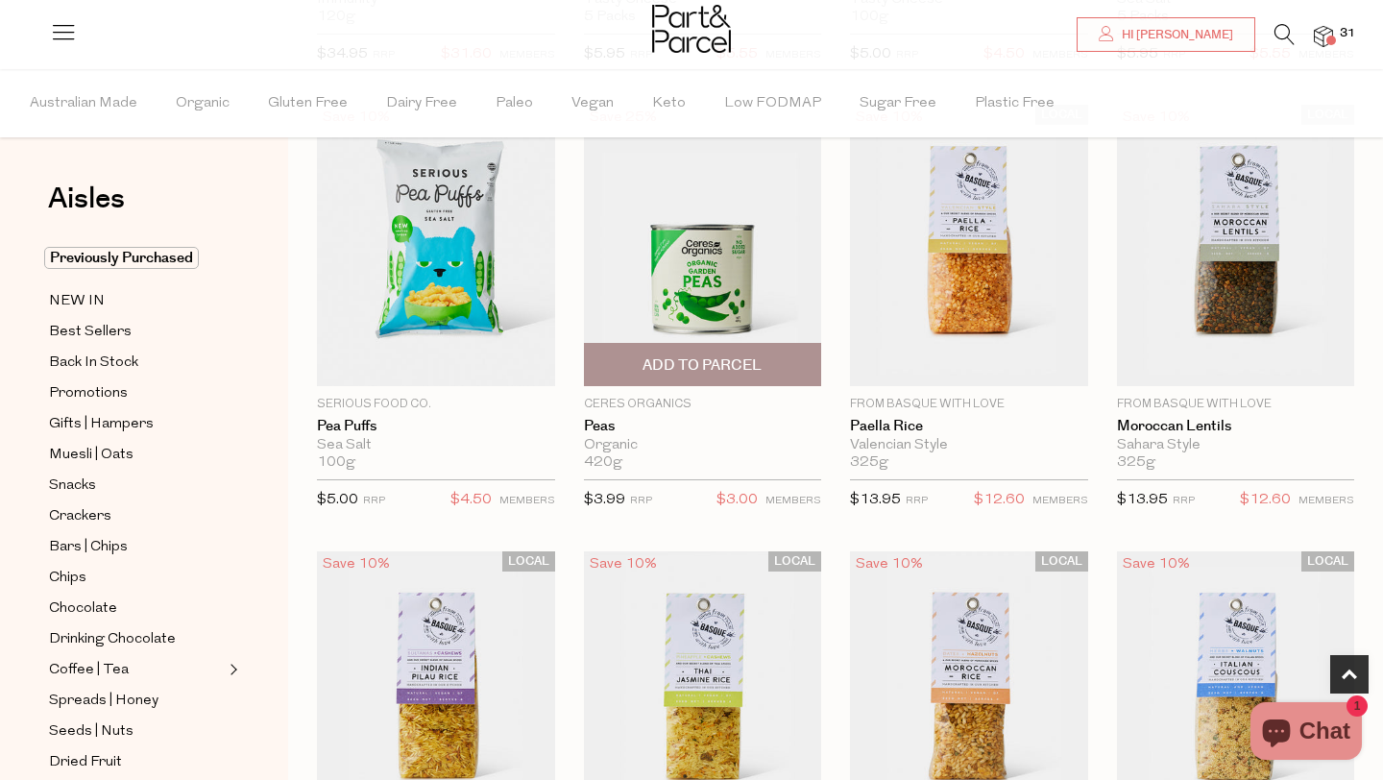
click at [697, 361] on span "Add To Parcel" at bounding box center [702, 365] width 119 height 20
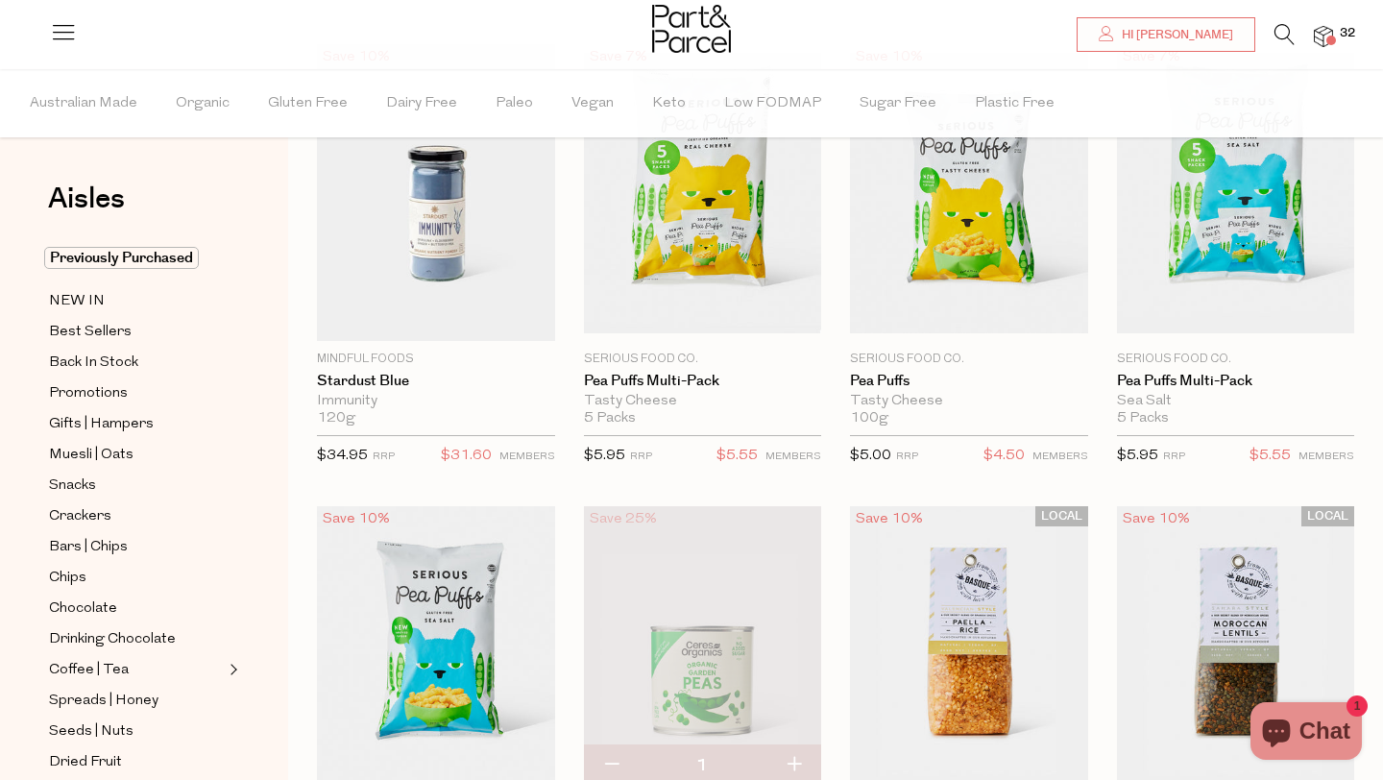
scroll to position [0, 0]
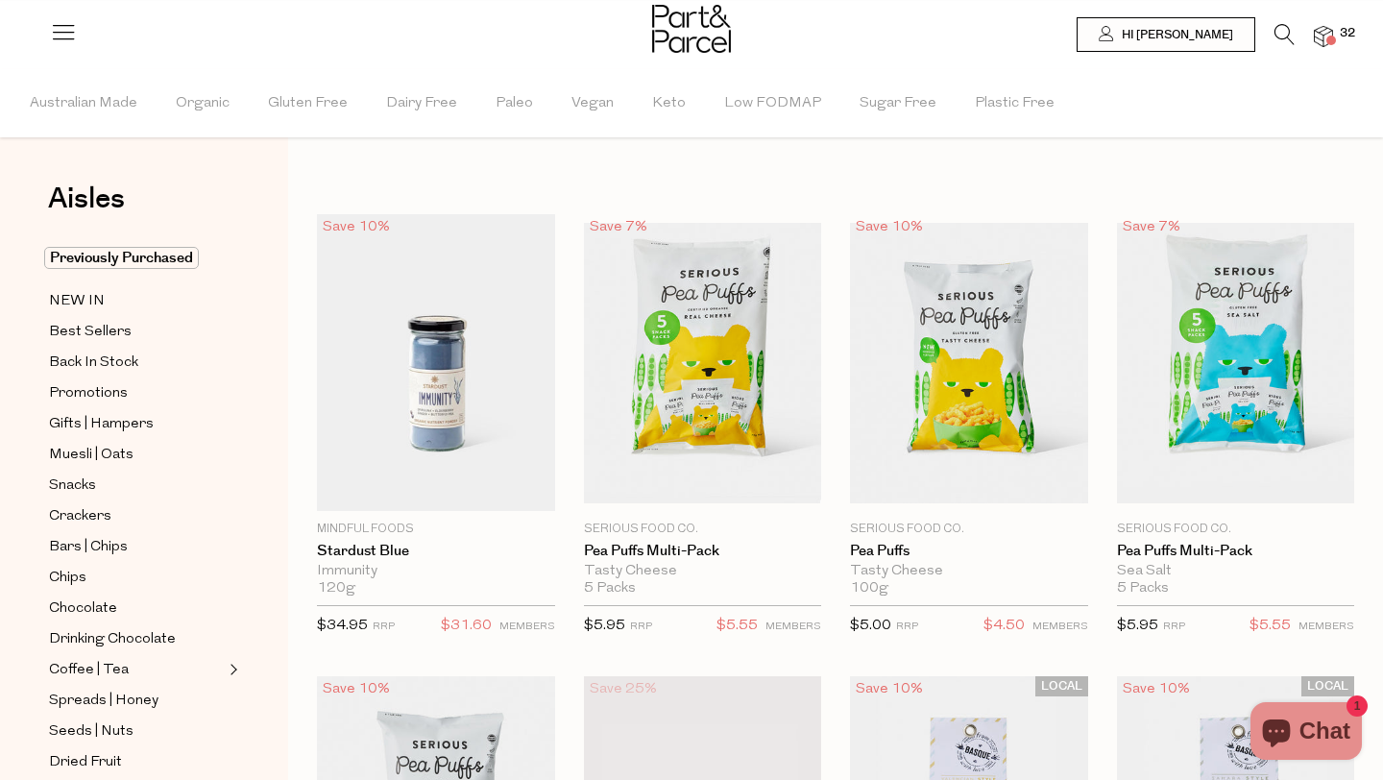
click at [1328, 39] on span at bounding box center [1331, 41] width 10 height 10
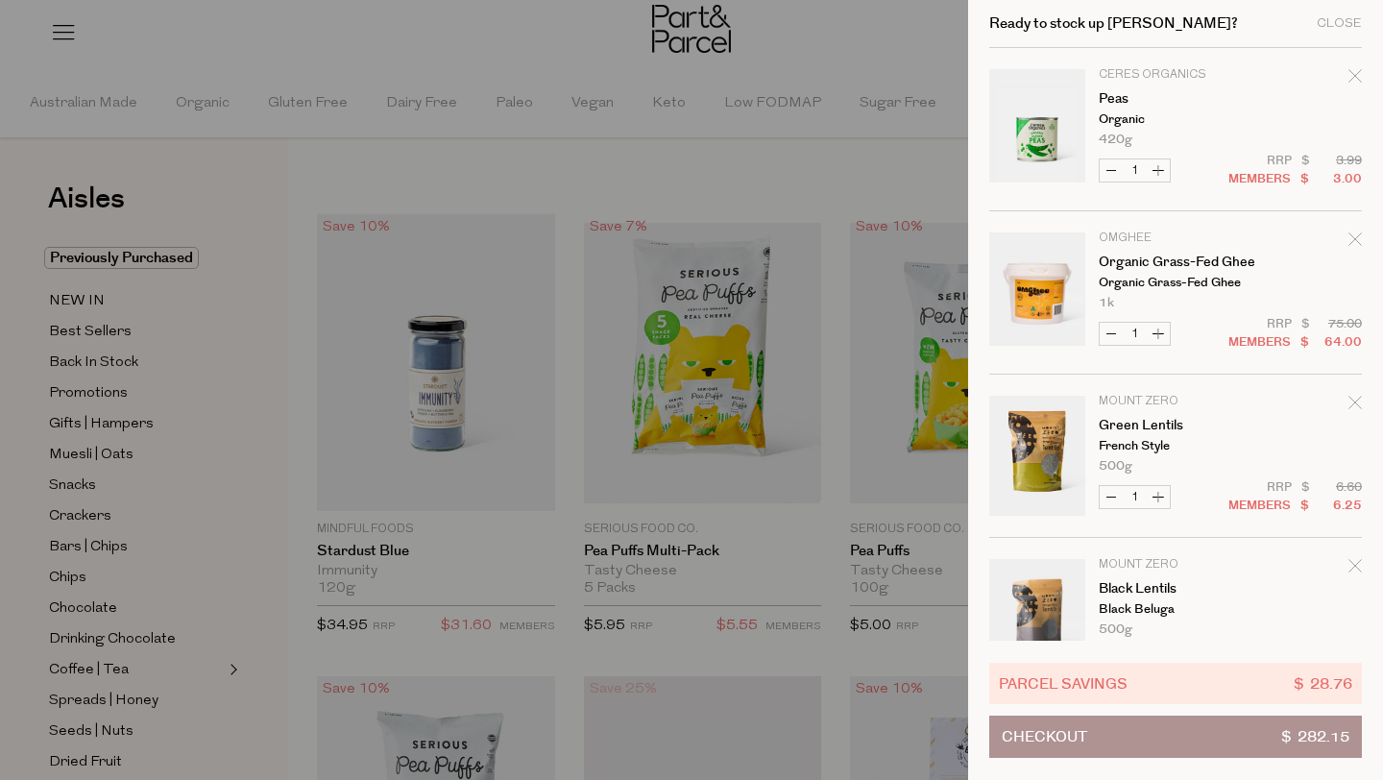
click at [1232, 736] on button "Checkout $ 282.15" at bounding box center [1175, 737] width 373 height 42
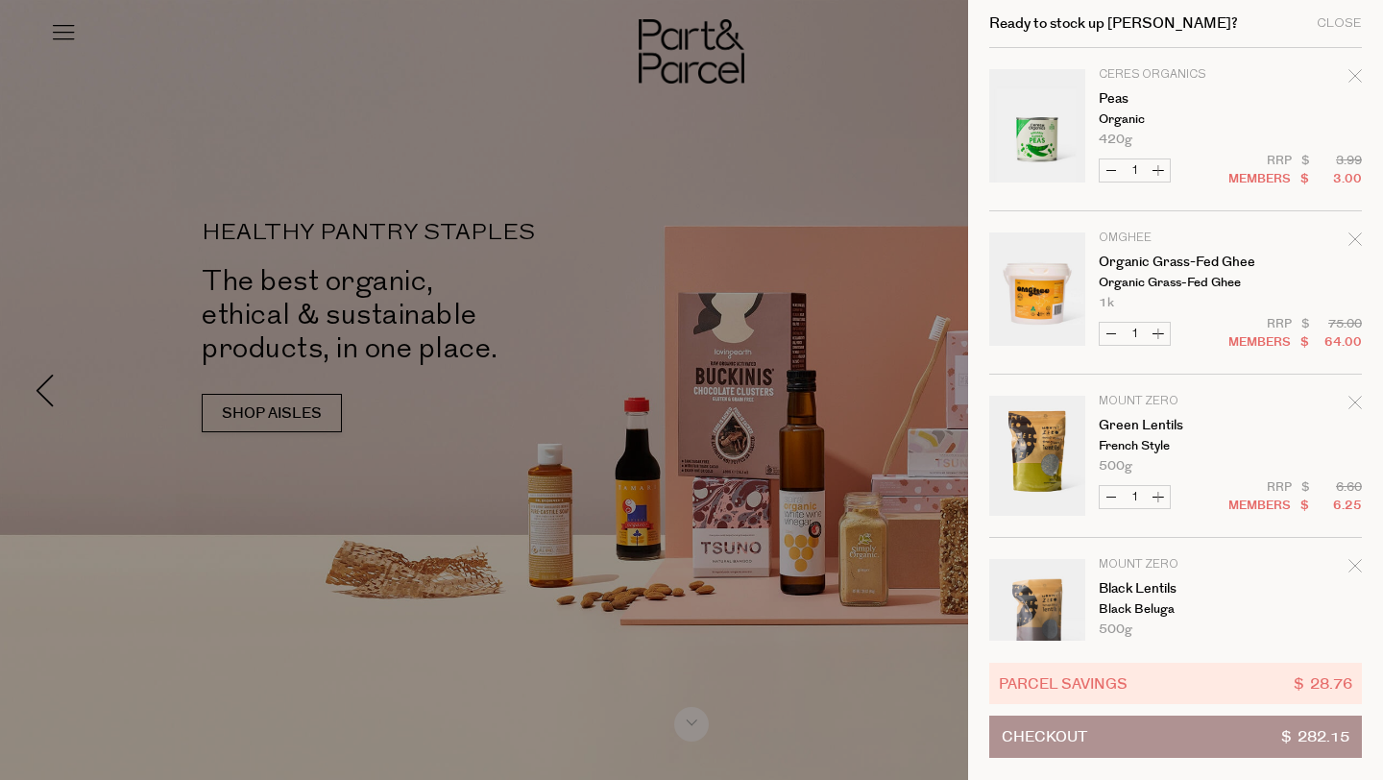
click at [1223, 745] on button "Checkout $ 282.15" at bounding box center [1175, 737] width 373 height 42
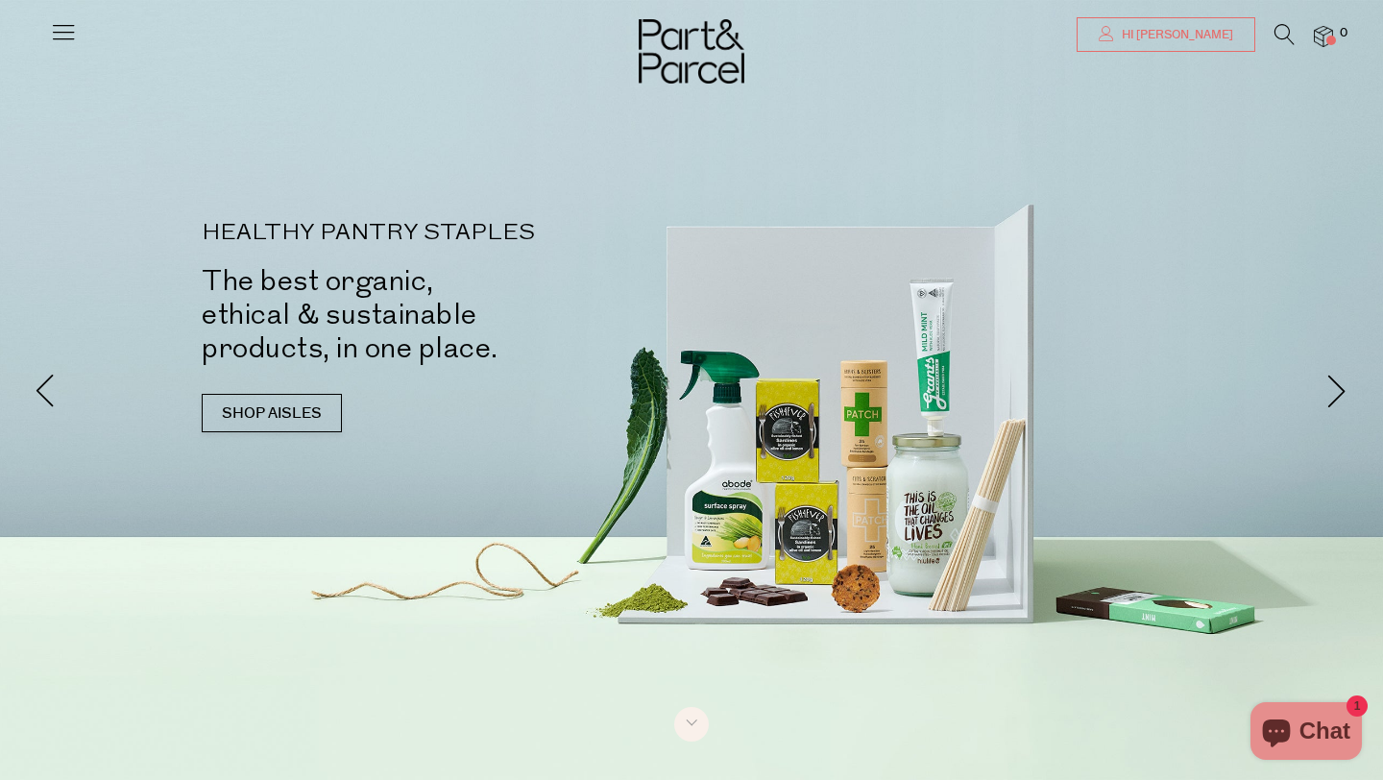
click at [1198, 38] on span "Hi [PERSON_NAME]" at bounding box center [1175, 35] width 116 height 16
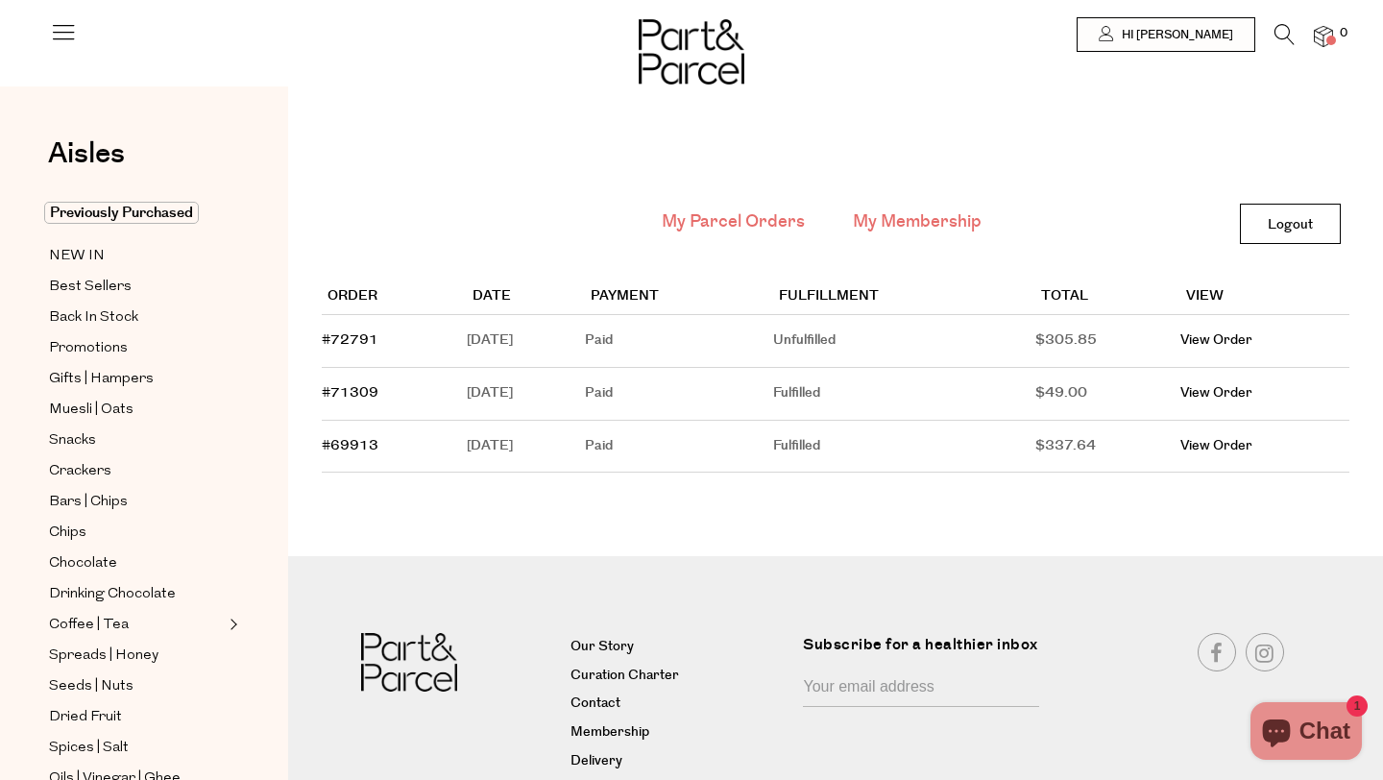
click at [933, 221] on link "My Membership" at bounding box center [917, 221] width 129 height 25
